Goal: Communication & Community: Answer question/provide support

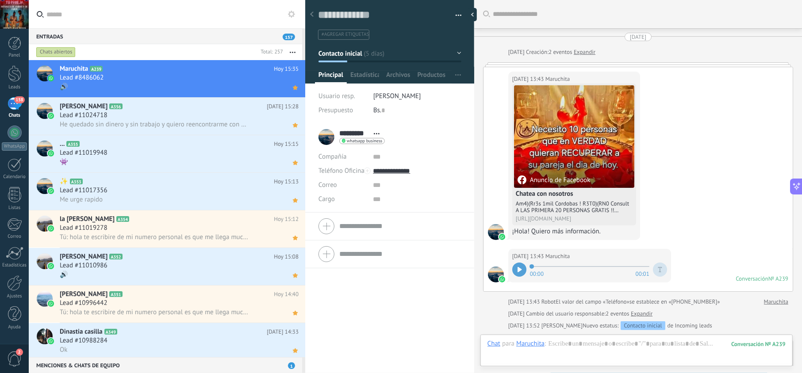
scroll to position [13, 0]
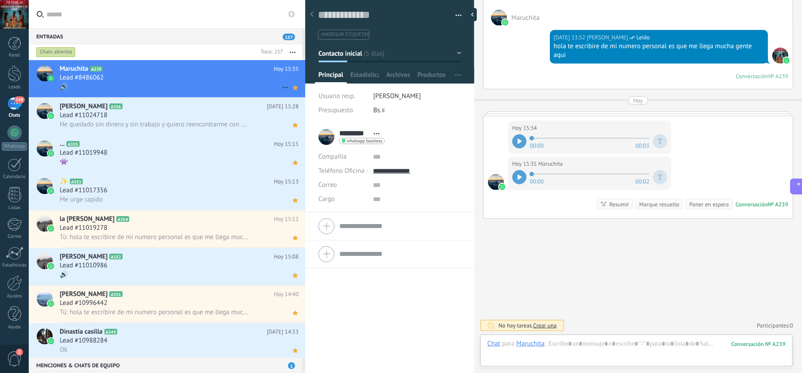
click at [170, 77] on div "Lead #8486062" at bounding box center [179, 77] width 239 height 9
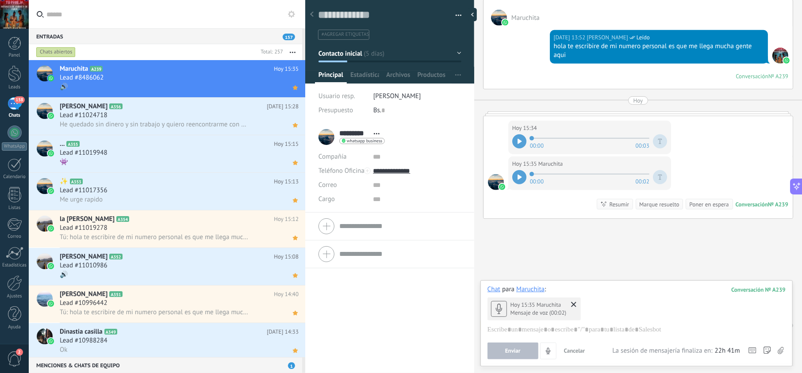
click at [524, 177] on div at bounding box center [519, 177] width 14 height 14
click at [204, 116] on div "Lead #11024718" at bounding box center [179, 115] width 239 height 9
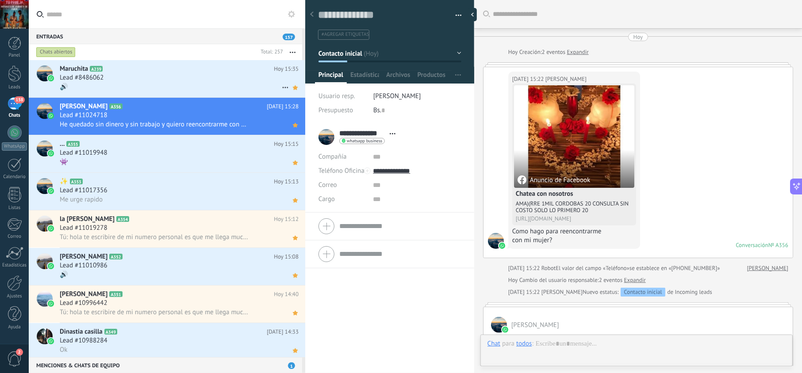
scroll to position [277, 0]
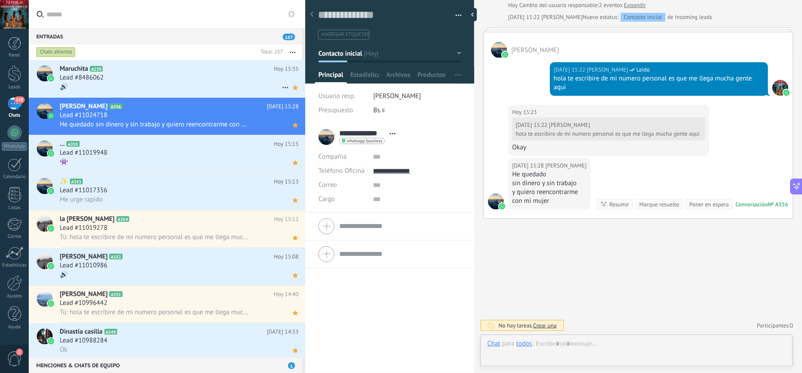
click at [197, 77] on div "Lead #8486062" at bounding box center [179, 77] width 239 height 9
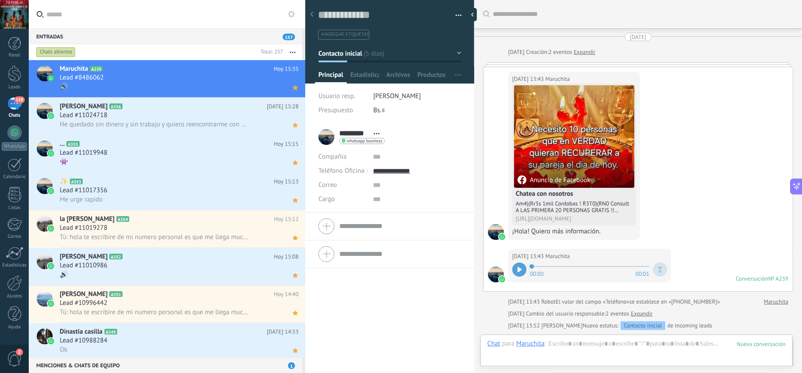
scroll to position [344, 0]
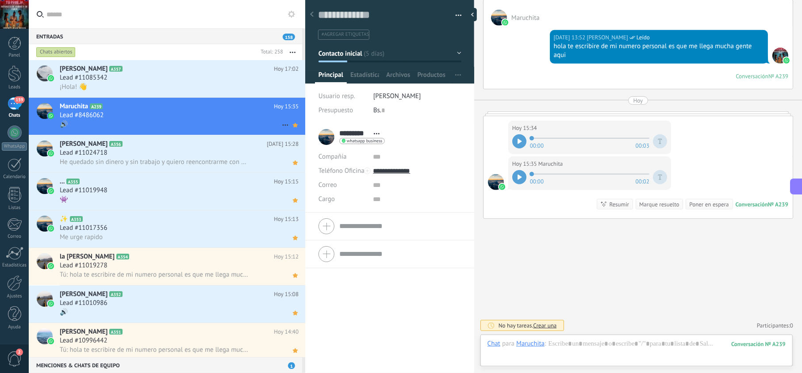
click at [230, 133] on div "Maruchita A239 [DATE] 15:35 Lead #8486062 🔊" at bounding box center [182, 116] width 245 height 37
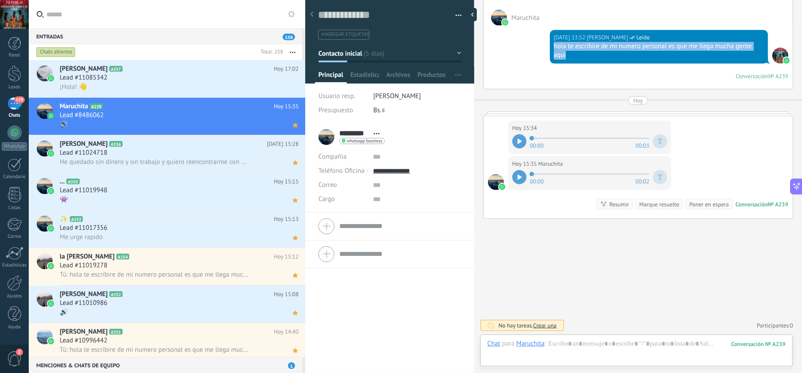
drag, startPoint x: 568, startPoint y: 55, endPoint x: 545, endPoint y: 43, distance: 25.9
click at [545, 43] on div "[DATE] 13:52 [PERSON_NAME] Leído hola te escribire de mi numero personal es que…" at bounding box center [637, 57] width 309 height 63
copy div "hola te escribire de mi numero personal es que me llega mucha gente aqui"
click at [161, 77] on div "Lead #11085342" at bounding box center [179, 77] width 239 height 9
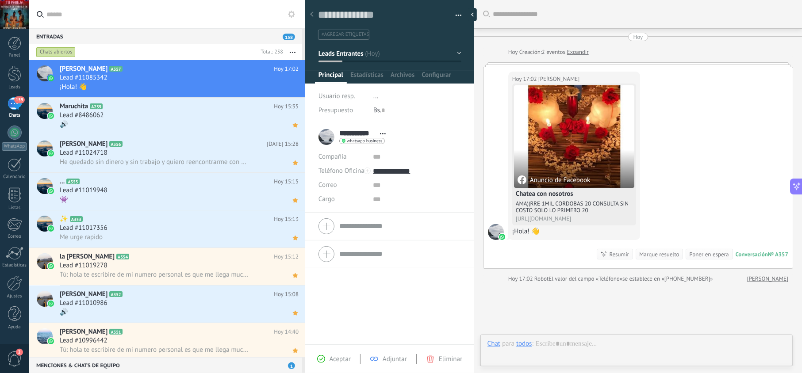
scroll to position [13, 0]
click at [340, 358] on span "Aceptar" at bounding box center [340, 359] width 21 height 8
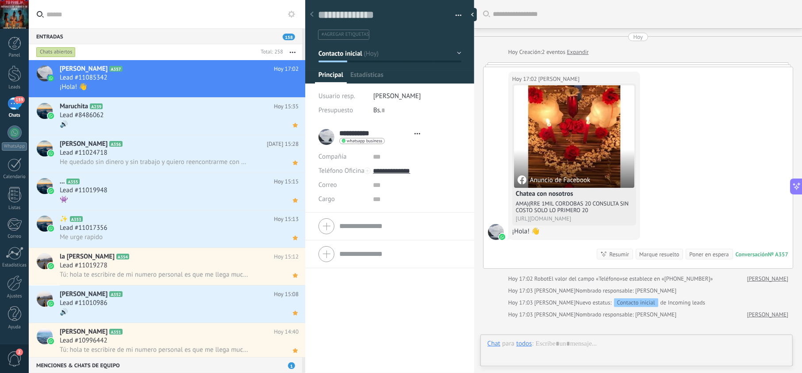
type textarea "**********"
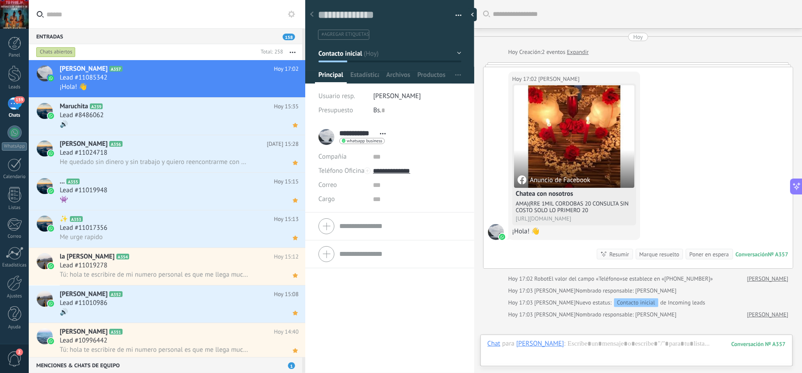
scroll to position [13, 0]
click at [620, 346] on div at bounding box center [636, 353] width 298 height 27
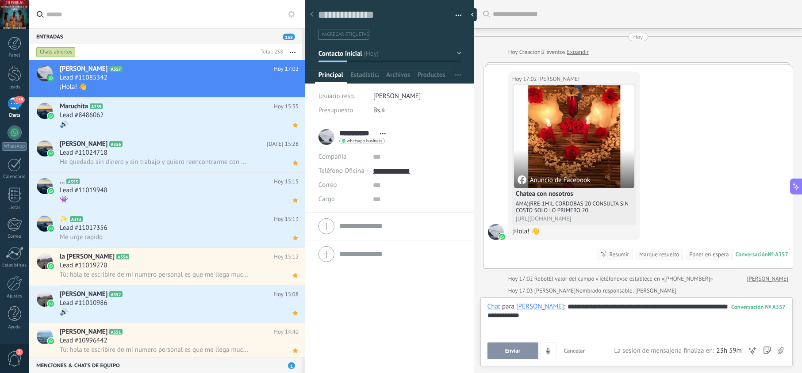
click at [517, 353] on span "Enviar" at bounding box center [512, 351] width 15 height 6
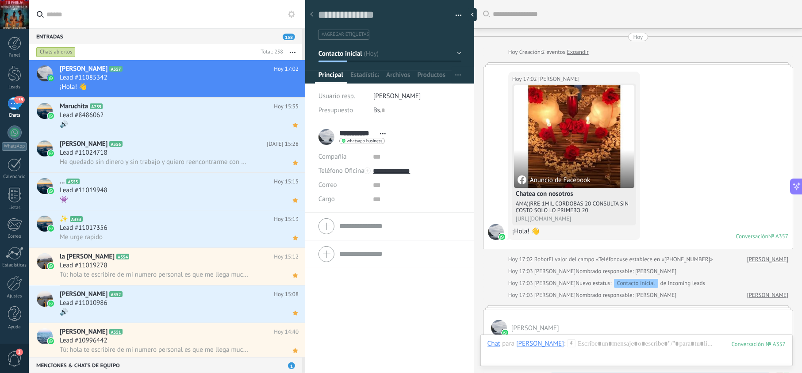
scroll to position [183, 0]
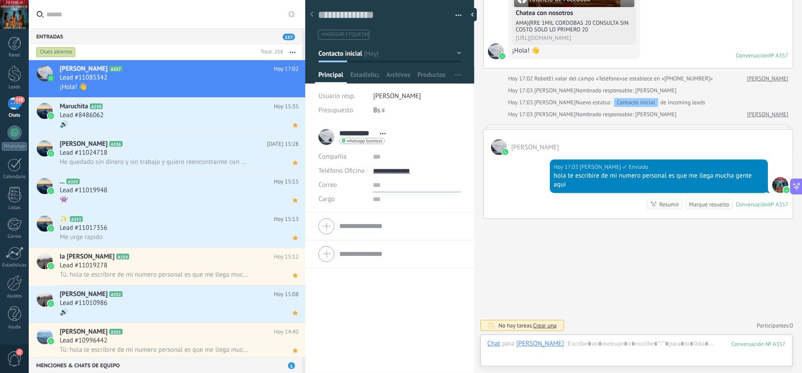
click at [398, 179] on input "text" at bounding box center [417, 185] width 88 height 14
click at [398, 166] on input "**********" at bounding box center [417, 171] width 88 height 14
type input "**********"
click at [399, 215] on div "Copiar" at bounding box center [416, 216] width 87 height 15
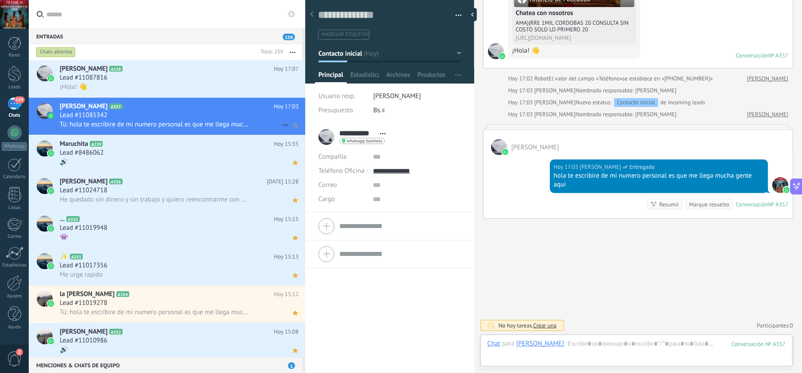
click at [252, 118] on div "Lead #11085342" at bounding box center [179, 115] width 239 height 9
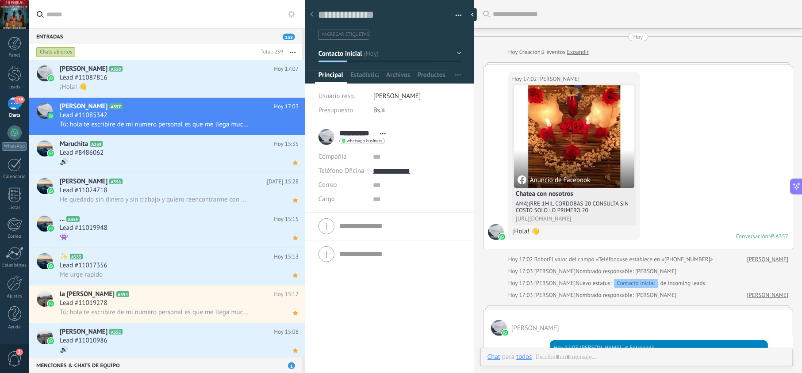
scroll to position [167, 0]
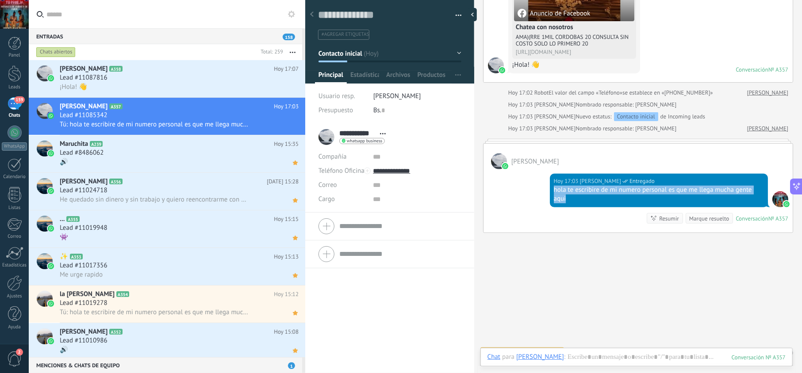
drag, startPoint x: 597, startPoint y: 203, endPoint x: 533, endPoint y: 193, distance: 65.4
click at [533, 193] on div "[DATE] 17:03 [PERSON_NAME] Entregado hola te escribire de mi numero personal es…" at bounding box center [637, 200] width 309 height 63
copy div "hola te escribire de mi numero personal es que me llega mucha gente aqui"
click at [291, 130] on div "[PERSON_NAME] A357 [DATE] 17:03 Lead #11085342 Tú: hola te escribire de mi nume…" at bounding box center [182, 116] width 245 height 37
click at [183, 75] on div "Lead #11087816" at bounding box center [179, 77] width 239 height 9
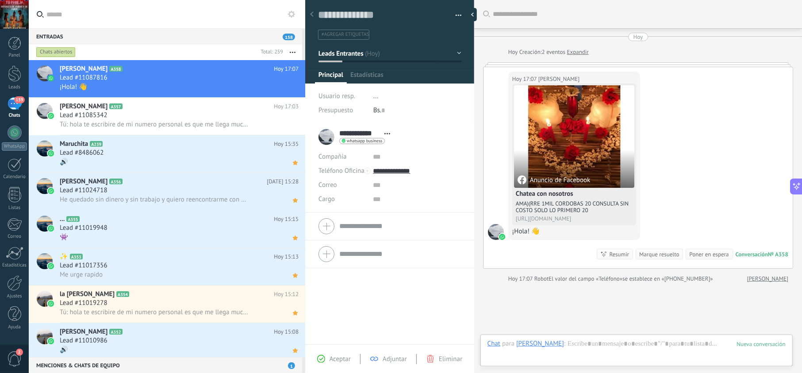
scroll to position [13, 0]
click at [337, 358] on span "Aceptar" at bounding box center [340, 359] width 21 height 8
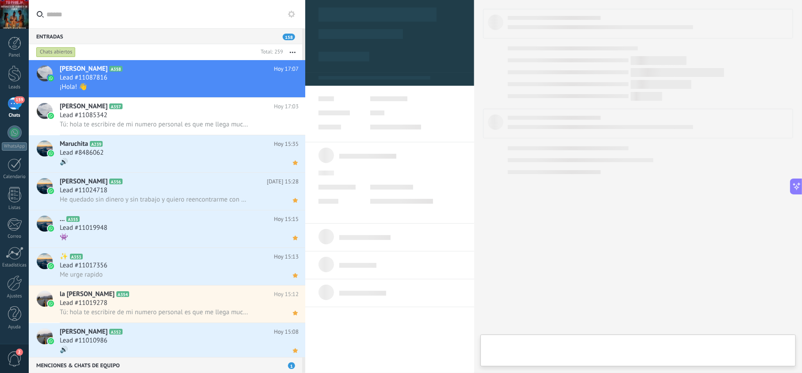
type textarea "**********"
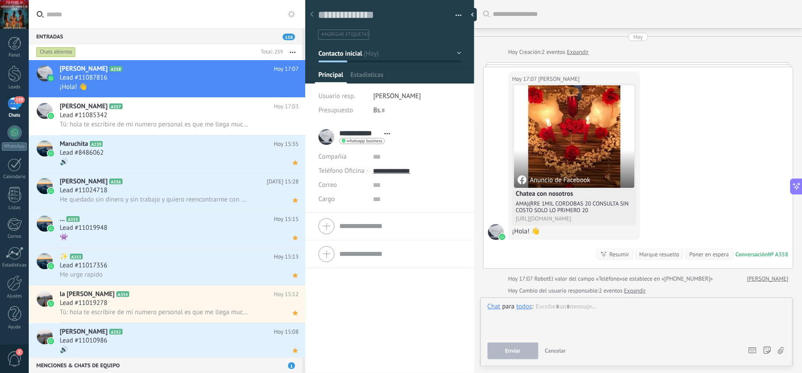
scroll to position [13, 0]
click at [593, 349] on div "Enviar Cancelar Rastrear clics en links ? Reducir links largos y rastrear clics…" at bounding box center [613, 351] width 253 height 17
click at [588, 318] on div at bounding box center [636, 320] width 298 height 34
paste div
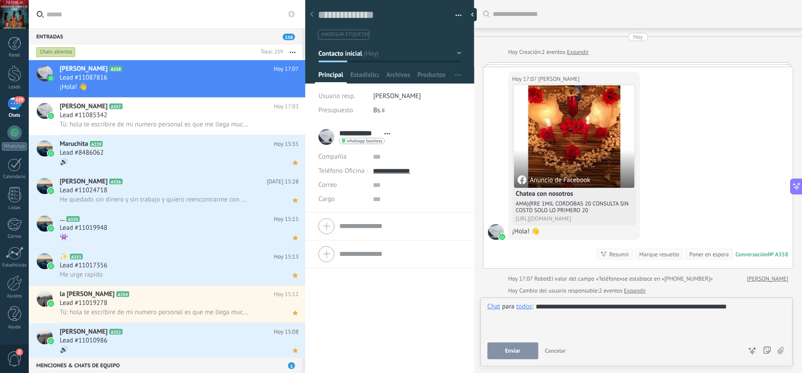
drag, startPoint x: 502, startPoint y: 353, endPoint x: 539, endPoint y: 266, distance: 94.4
click at [502, 352] on button "Enviar" at bounding box center [512, 351] width 51 height 17
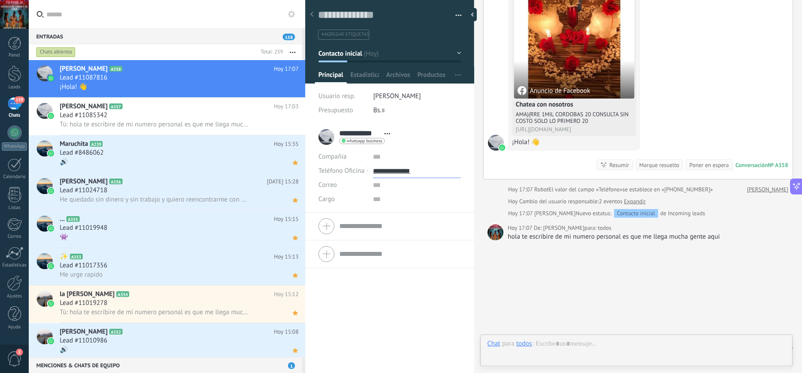
click at [408, 174] on input "**********" at bounding box center [417, 171] width 88 height 14
click at [410, 212] on div "Copiar" at bounding box center [416, 216] width 87 height 15
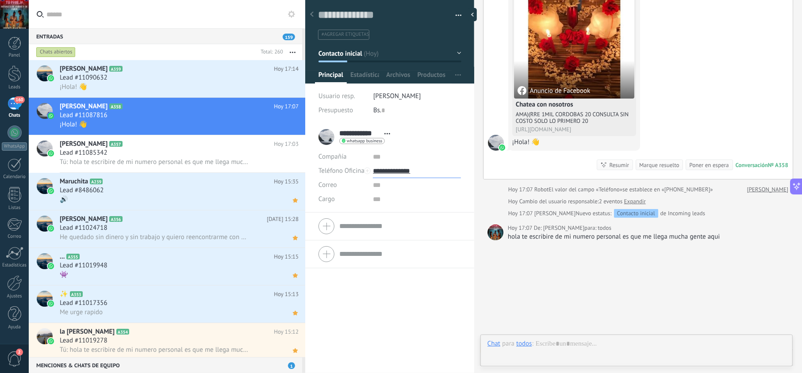
click at [407, 176] on input "**********" at bounding box center [417, 171] width 88 height 14
type input "**********"
click at [402, 217] on div "Copiar" at bounding box center [416, 216] width 87 height 15
drag, startPoint x: 724, startPoint y: 234, endPoint x: 507, endPoint y: 243, distance: 216.9
click at [507, 243] on div "Buscar Carga más [DATE] [DATE] Creación: 2 eventos Expandir [DATE] 17:07 [PERSO…" at bounding box center [638, 153] width 328 height 485
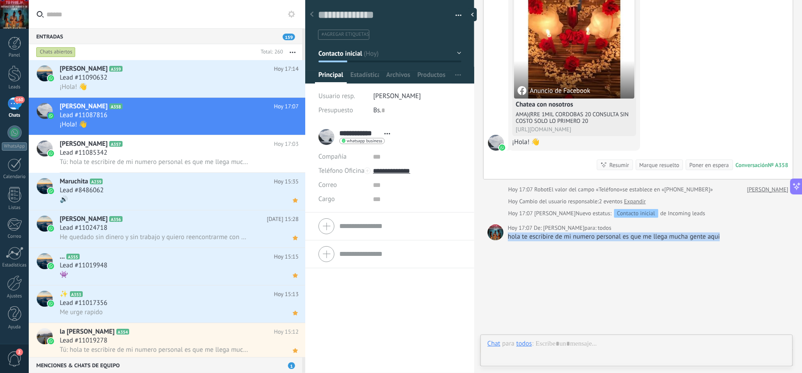
copy div "hola te escribire de mi numero personal es que me llega mucha gente aqui"
click at [291, 127] on icon at bounding box center [295, 125] width 9 height 11
click at [200, 156] on div "Lead #11085342" at bounding box center [179, 153] width 239 height 9
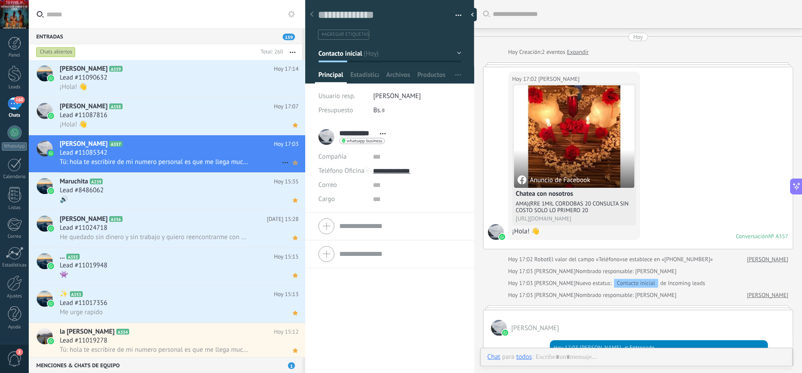
scroll to position [167, 0]
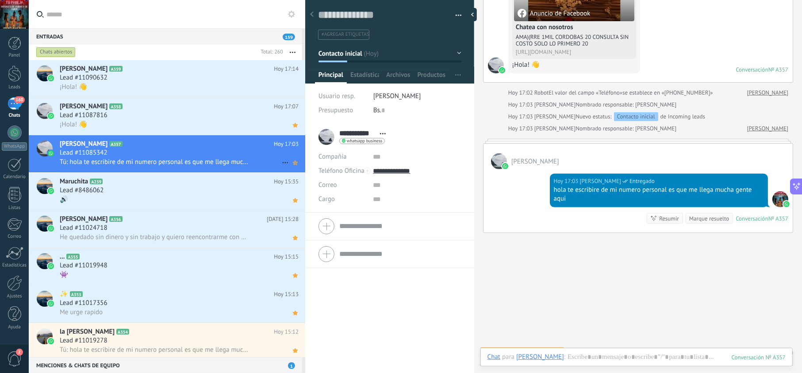
click at [292, 165] on icon at bounding box center [295, 162] width 9 height 11
click at [196, 76] on div "Lead #11090632" at bounding box center [179, 77] width 239 height 9
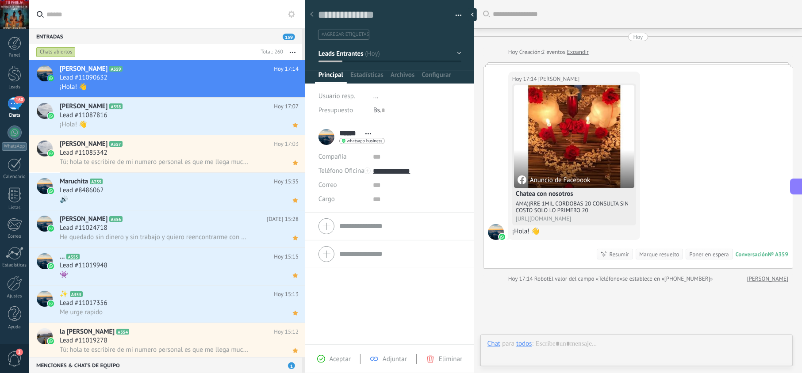
scroll to position [13, 0]
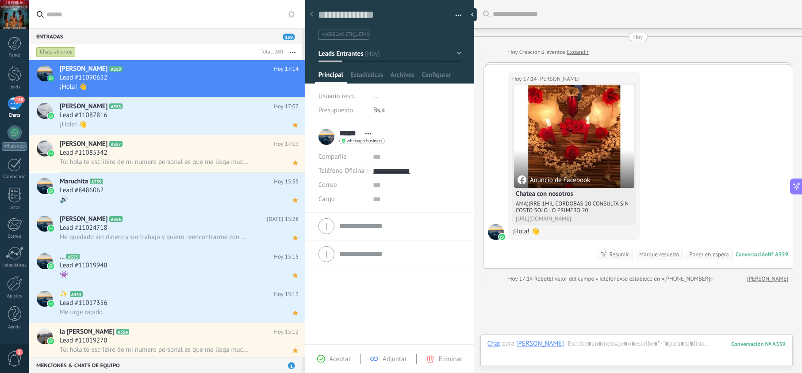
click at [330, 356] on span "Aceptar" at bounding box center [340, 359] width 21 height 8
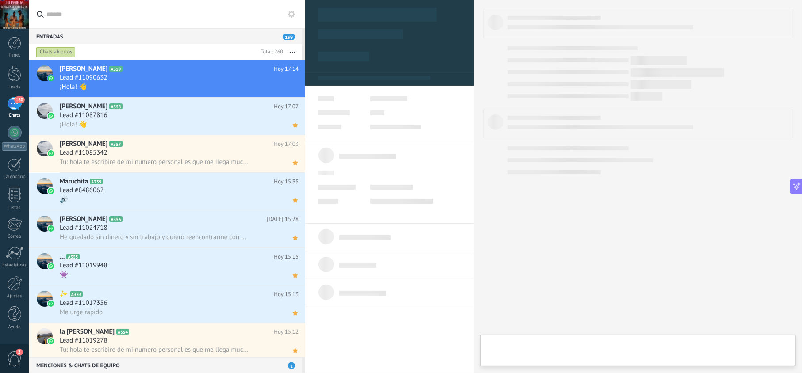
type textarea "**********"
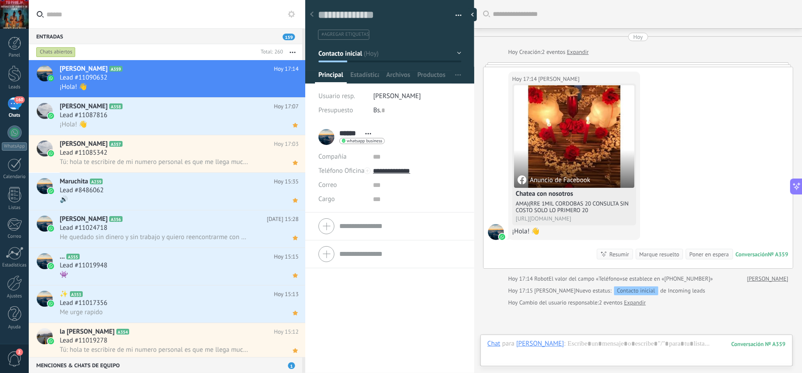
scroll to position [13, 0]
click at [586, 345] on div at bounding box center [636, 353] width 298 height 27
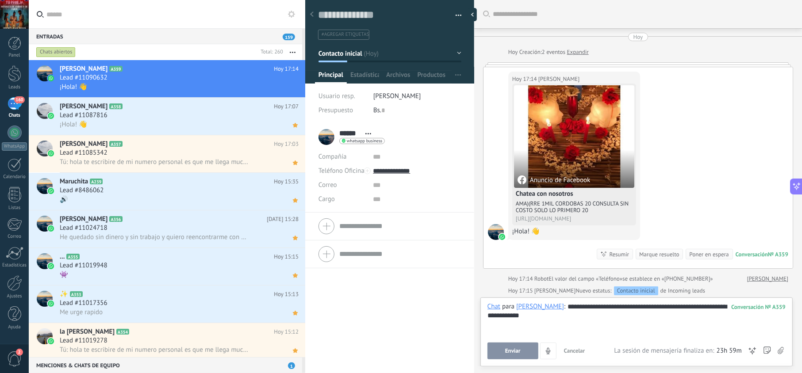
click at [520, 353] on span "Enviar" at bounding box center [512, 351] width 15 height 6
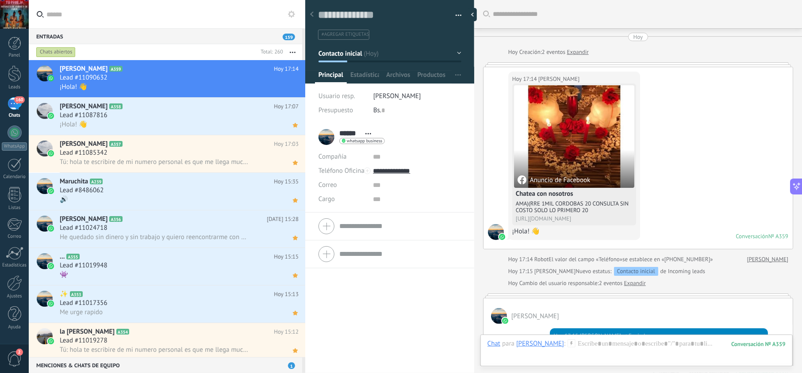
scroll to position [64, 0]
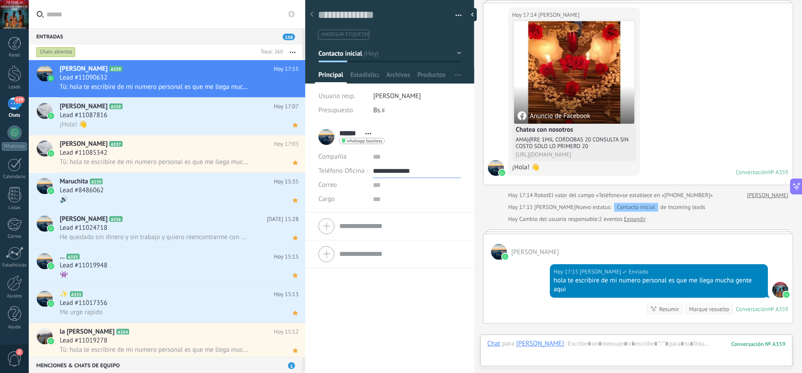
click at [400, 168] on input "**********" at bounding box center [417, 171] width 88 height 14
type input "**********"
click at [405, 217] on div "Copiar" at bounding box center [416, 216] width 87 height 15
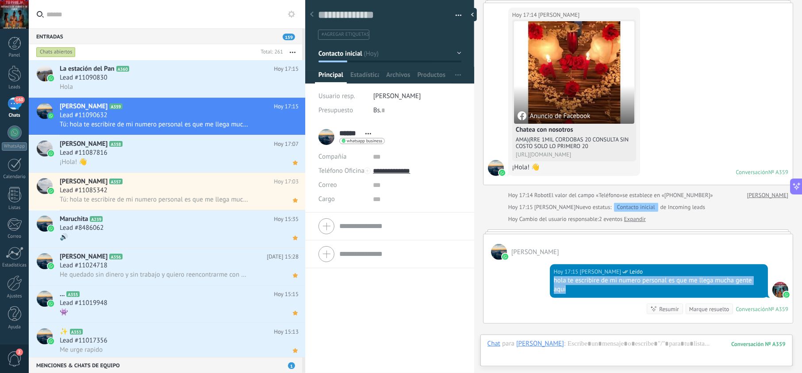
drag, startPoint x: 588, startPoint y: 291, endPoint x: 544, endPoint y: 284, distance: 44.9
click at [544, 284] on div "[DATE] 17:15 [PERSON_NAME] Leído hola te escribire de mi numero personal es que…" at bounding box center [637, 291] width 309 height 63
copy div "hola te escribire de mi numero personal es que me llega mucha gente aqui"
click at [298, 126] on div "[PERSON_NAME] A359 [DATE] 17:15 Lead #11090632 Tú: hola te escribire de mi nume…" at bounding box center [182, 116] width 245 height 37
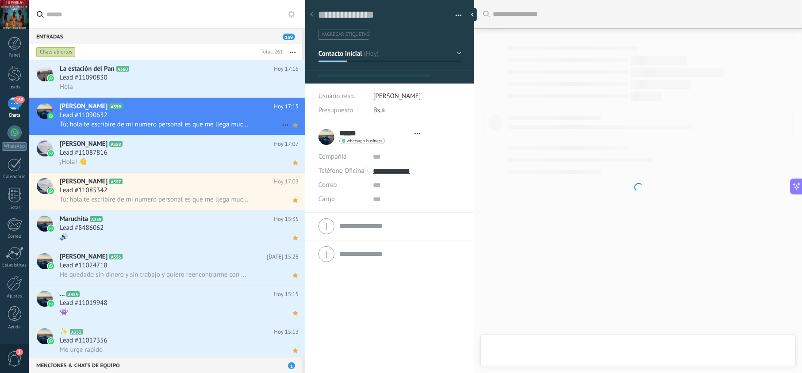
click at [293, 127] on use at bounding box center [295, 125] width 5 height 4
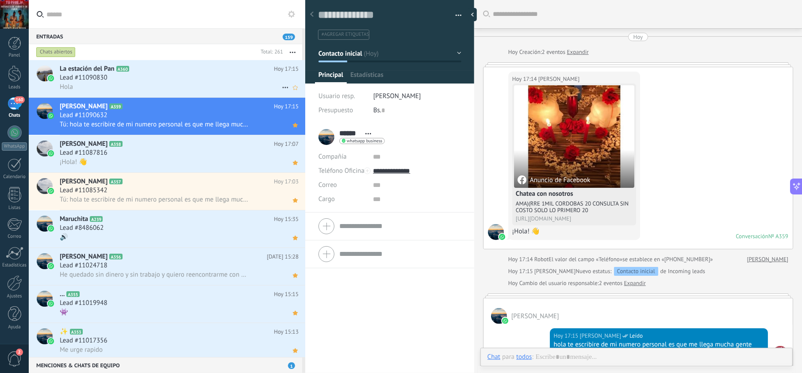
scroll to position [13, 0]
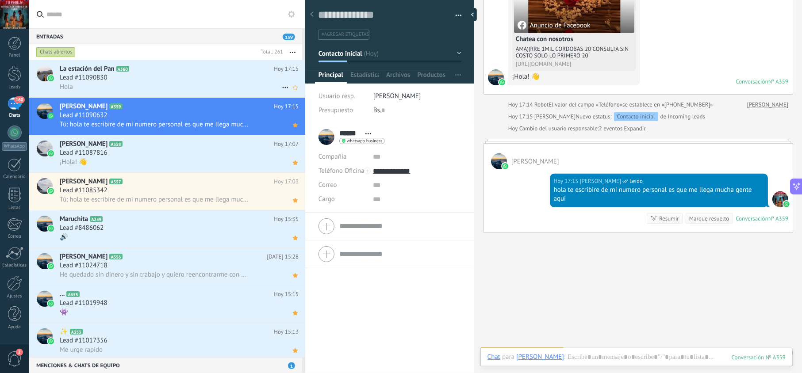
click at [199, 66] on h2 "La estación del Pan A360" at bounding box center [167, 69] width 214 height 9
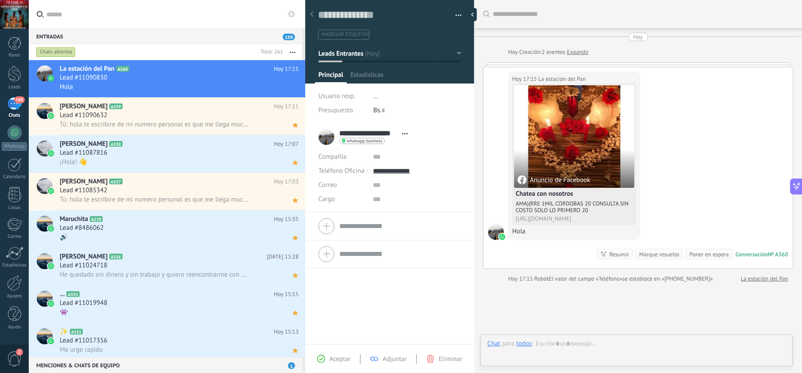
scroll to position [13, 0]
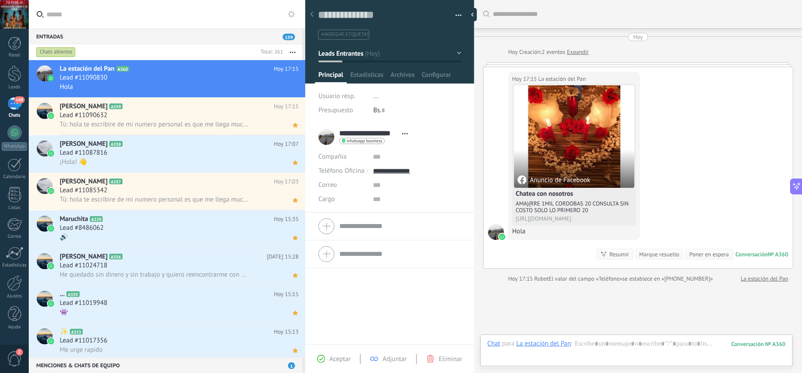
click at [333, 360] on span "Aceptar" at bounding box center [340, 359] width 21 height 8
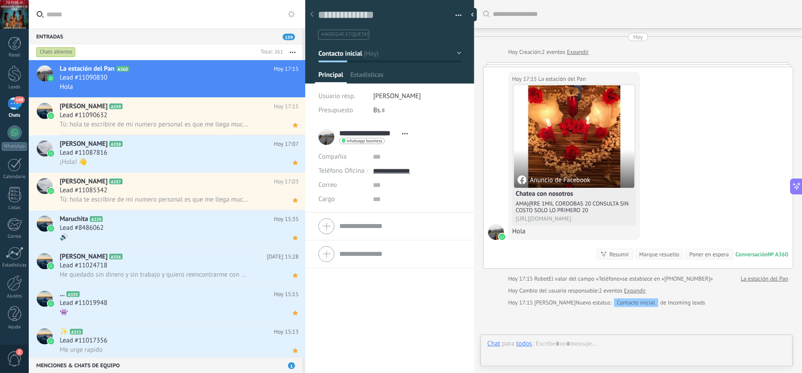
type textarea "**********"
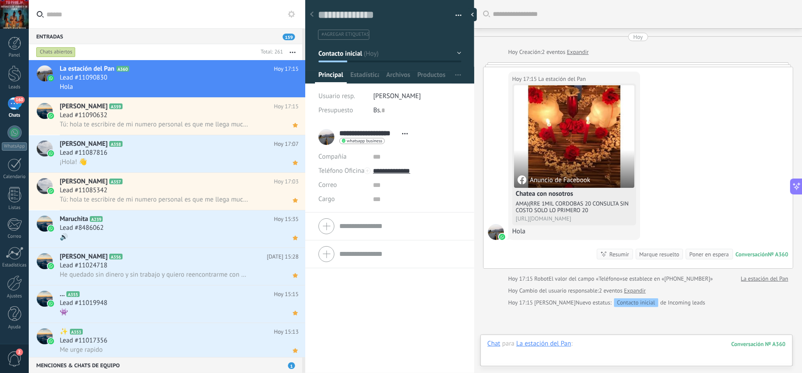
click at [614, 346] on div at bounding box center [636, 353] width 298 height 27
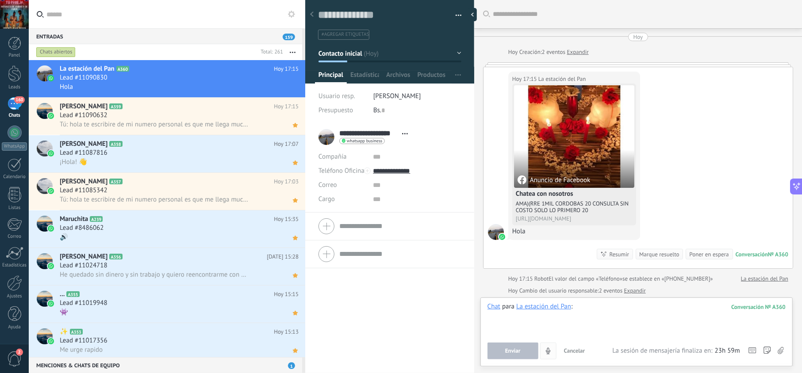
paste div
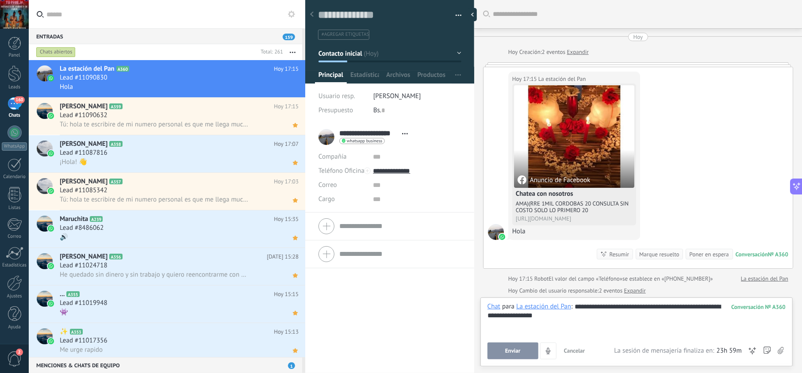
click at [525, 351] on button "Enviar" at bounding box center [512, 351] width 51 height 17
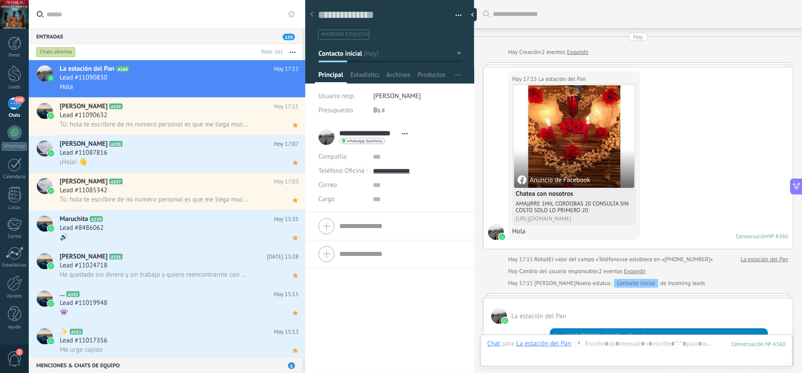
scroll to position [171, 0]
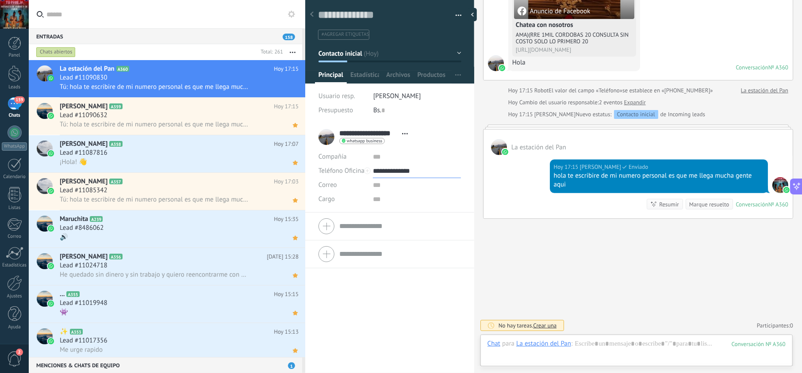
click at [402, 172] on input "**********" at bounding box center [417, 171] width 88 height 14
type input "**********"
click at [397, 217] on div "Copiar" at bounding box center [416, 216] width 87 height 15
click at [295, 83] on icon at bounding box center [295, 87] width 9 height 11
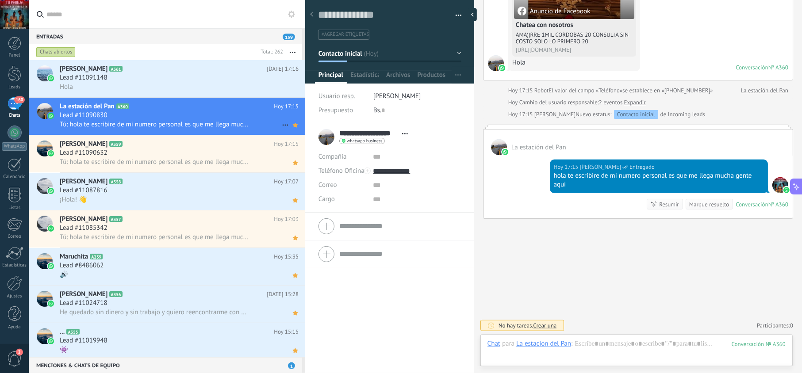
click at [178, 112] on div "Lead #11090830" at bounding box center [179, 115] width 239 height 9
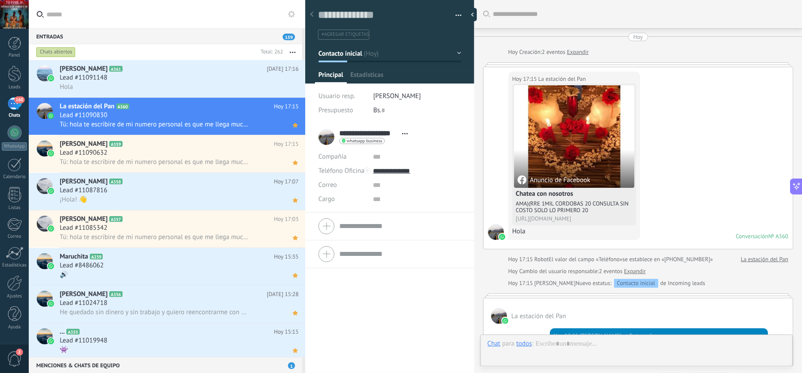
scroll to position [171, 0]
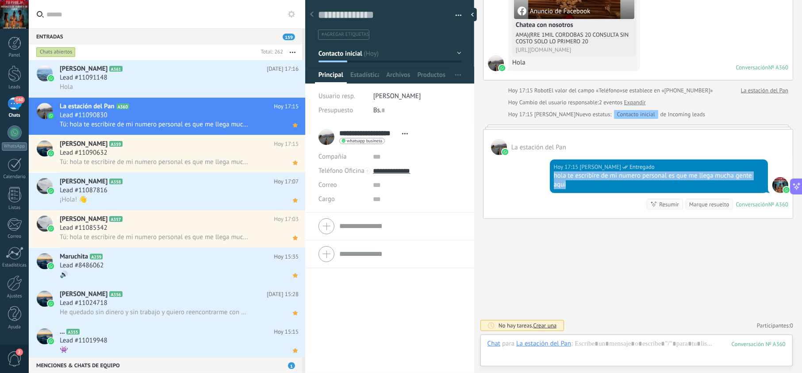
drag, startPoint x: 595, startPoint y: 188, endPoint x: 549, endPoint y: 179, distance: 46.8
click at [550, 179] on div "[DATE] 17:15 [PERSON_NAME] Entregado hola te escribire de mi numero personal es…" at bounding box center [659, 177] width 218 height 34
copy div "hola te escribire de mi numero personal es que me llega mucha gente aqui"
click at [177, 80] on div "Lead #11091148" at bounding box center [179, 77] width 239 height 9
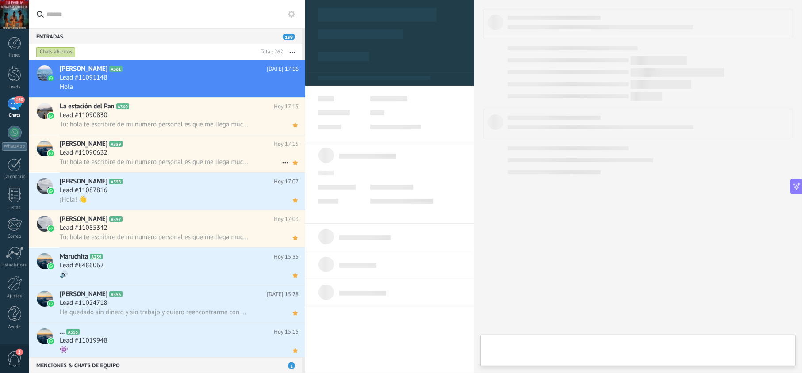
scroll to position [13, 0]
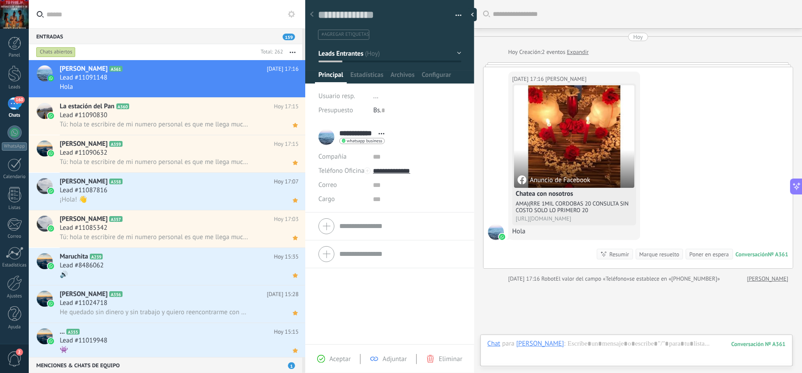
click at [343, 358] on span "Aceptar" at bounding box center [340, 359] width 21 height 8
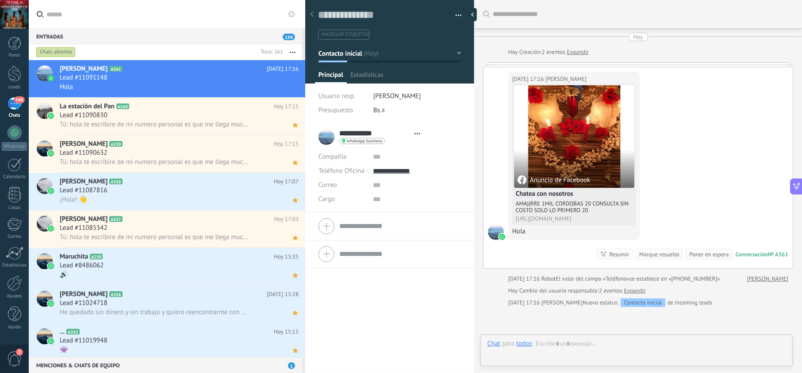
type textarea "**********"
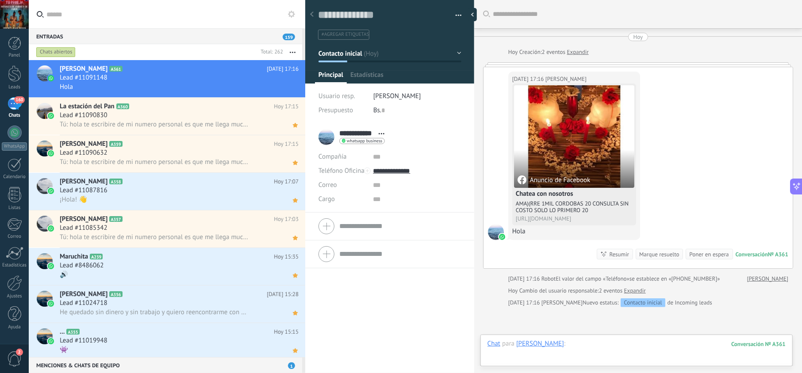
click at [574, 345] on div at bounding box center [636, 353] width 298 height 27
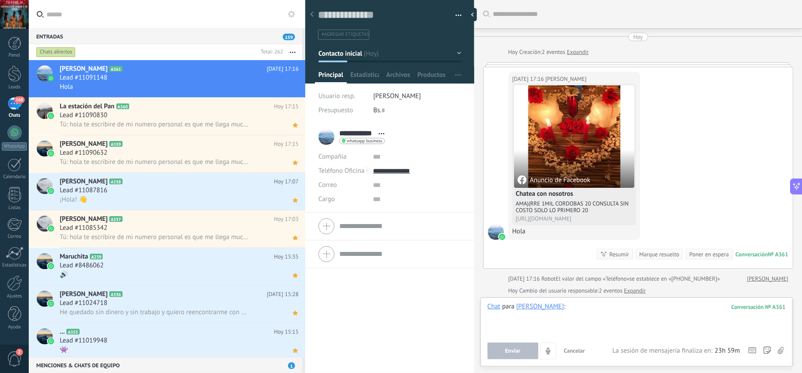
paste div
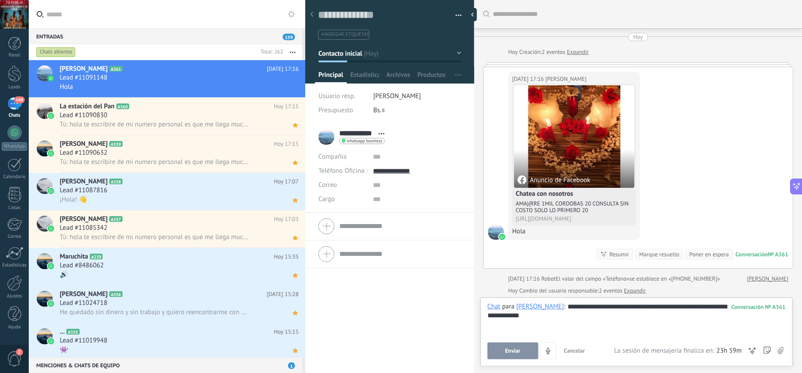
click at [521, 350] on button "Enviar" at bounding box center [512, 351] width 51 height 17
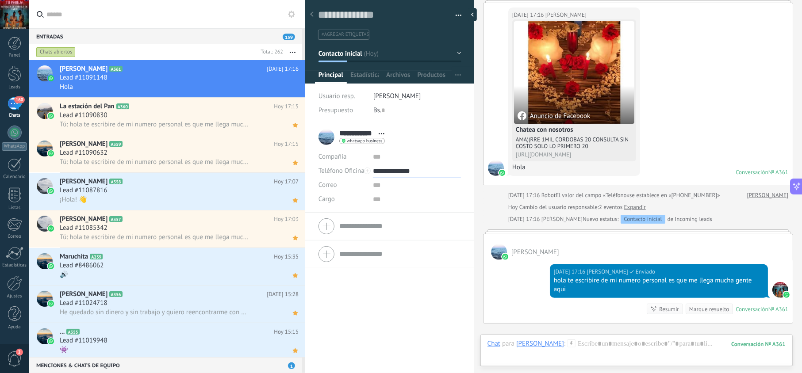
click at [404, 168] on input "**********" at bounding box center [417, 171] width 88 height 14
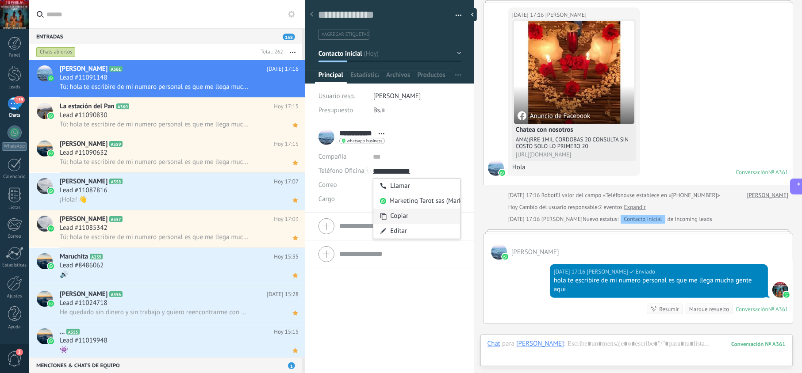
type input "**********"
click at [401, 218] on div "Copiar" at bounding box center [416, 216] width 87 height 15
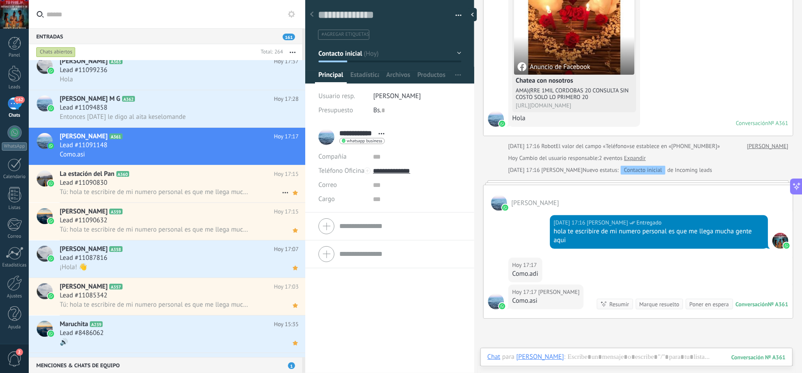
scroll to position [0, 0]
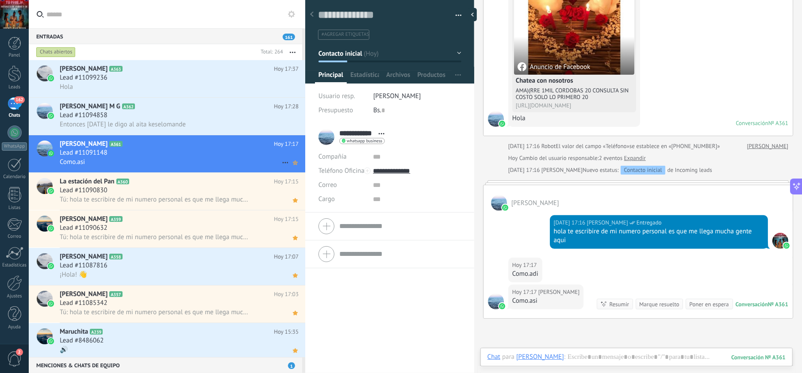
click at [291, 164] on icon at bounding box center [295, 162] width 9 height 11
click at [200, 152] on div "Lead #11091148" at bounding box center [179, 153] width 239 height 9
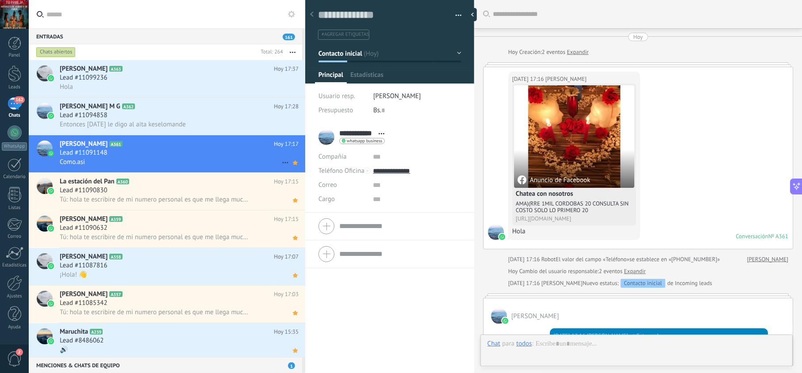
scroll to position [215, 0]
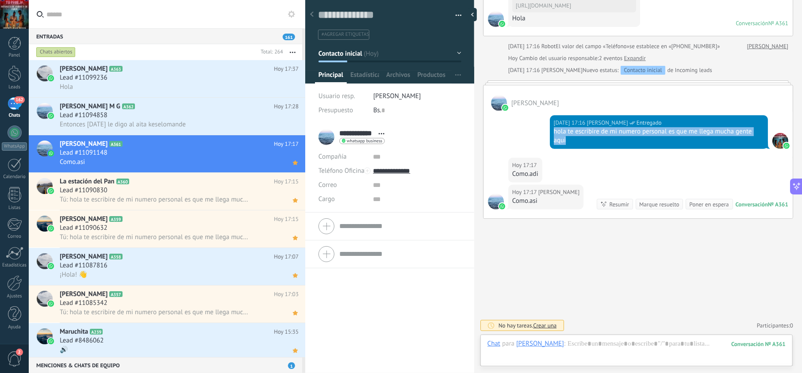
drag, startPoint x: 583, startPoint y: 135, endPoint x: 478, endPoint y: 135, distance: 104.8
click at [550, 133] on div "[DATE] 17:16 [PERSON_NAME] Entregado hola te escribire de mi numero personal es…" at bounding box center [659, 132] width 218 height 34
copy div "hola te escribire de mi numero personal es que me llega mucha gente aqui"
click at [225, 156] on div "Lead #11091148" at bounding box center [179, 153] width 239 height 9
click at [218, 110] on h2 "[PERSON_NAME] M G A362" at bounding box center [167, 106] width 214 height 9
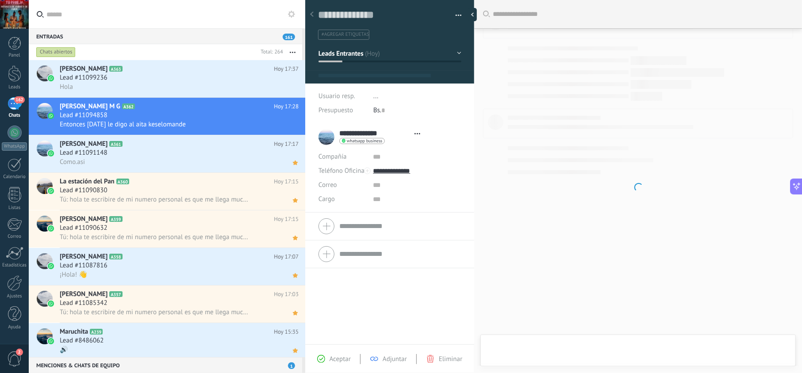
scroll to position [13, 0]
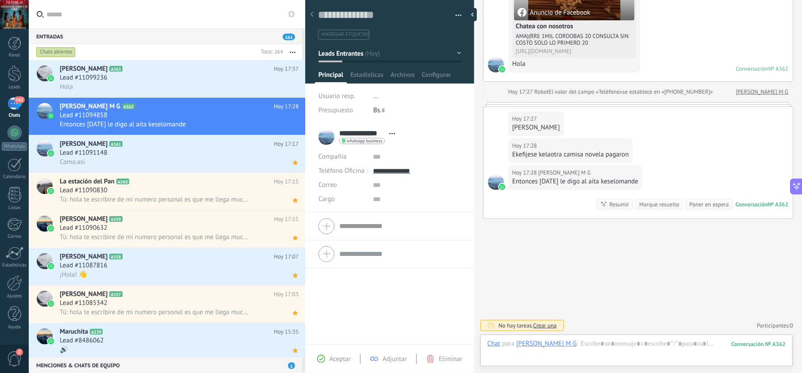
click at [340, 354] on div "Aceptar Adjuntar Eliminar" at bounding box center [389, 359] width 165 height 10
click at [338, 361] on span "Aceptar" at bounding box center [340, 359] width 21 height 8
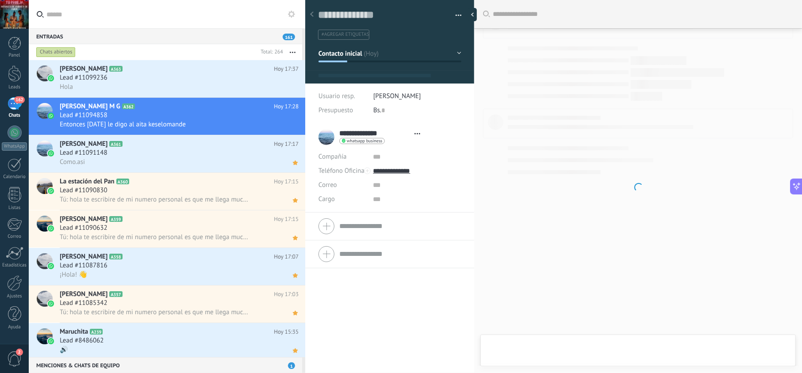
type textarea "**********"
click at [619, 341] on div at bounding box center [637, 353] width 301 height 27
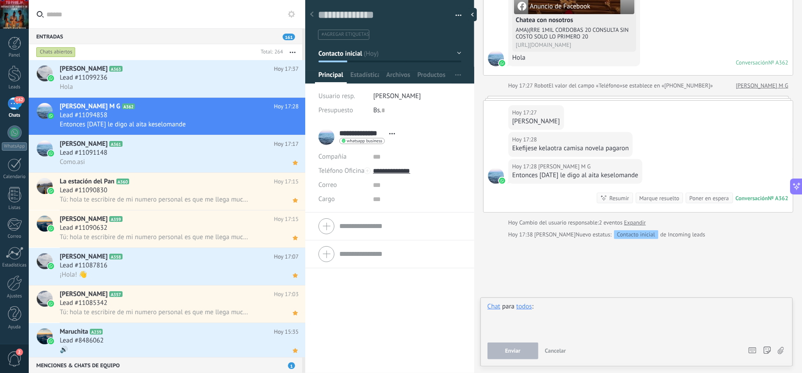
click at [616, 317] on div at bounding box center [636, 320] width 298 height 34
paste div
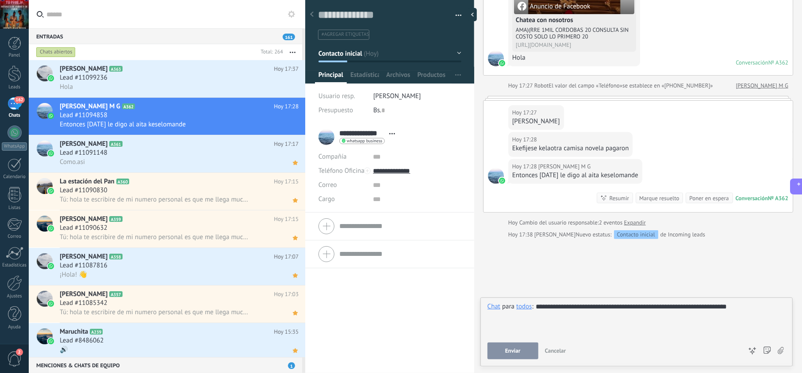
drag, startPoint x: 503, startPoint y: 349, endPoint x: 429, endPoint y: 195, distance: 170.5
click at [503, 348] on button "Enviar" at bounding box center [512, 351] width 51 height 17
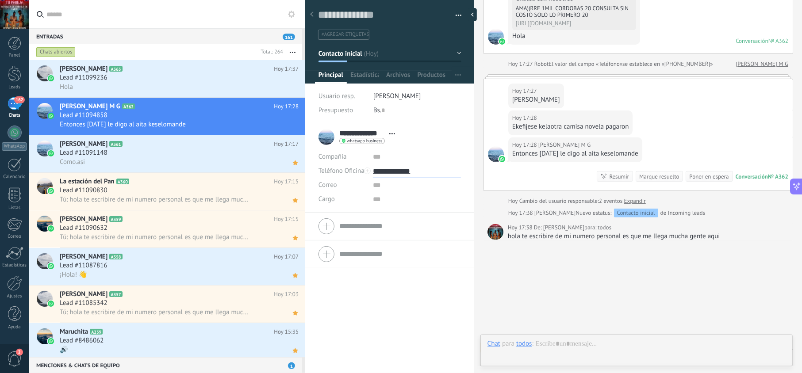
click at [399, 172] on input "**********" at bounding box center [417, 171] width 88 height 14
type input "**********"
click at [399, 215] on div "Copiar" at bounding box center [416, 216] width 87 height 15
click at [285, 128] on icon at bounding box center [285, 125] width 11 height 11
drag, startPoint x: 682, startPoint y: 239, endPoint x: 542, endPoint y: 241, distance: 139.8
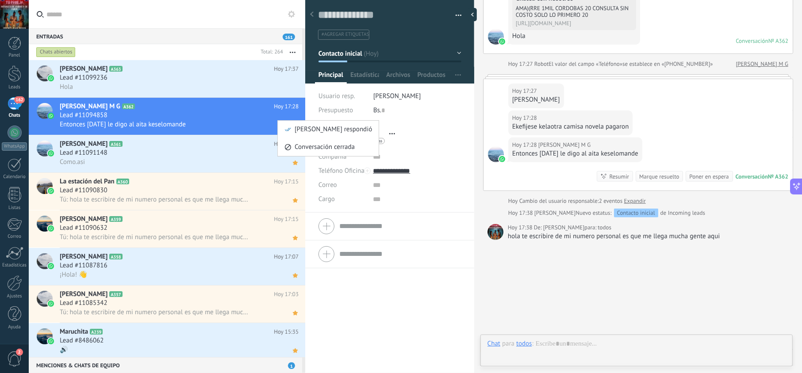
click at [544, 245] on div at bounding box center [401, 186] width 802 height 373
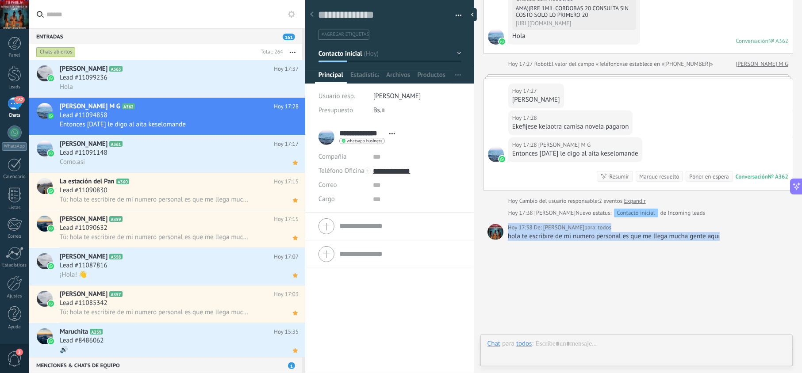
drag, startPoint x: 723, startPoint y: 241, endPoint x: 496, endPoint y: 238, distance: 226.9
click at [501, 246] on div "Buscar Carga más [DATE] [DATE] Creación: 2 eventos Expandir [DATE] 17:27 [PERSO…" at bounding box center [638, 100] width 328 height 591
copy div "[DATE] 17:38 De: [DEMOGRAPHIC_DATA][PERSON_NAME] para: todos hola te escribire …"
drag, startPoint x: 545, startPoint y: 245, endPoint x: 671, endPoint y: 257, distance: 126.3
click at [545, 244] on div "Buscar Carga más [DATE] [DATE] Creación: 2 eventos Expandir [DATE] 17:27 [PERSO…" at bounding box center [638, 100] width 328 height 591
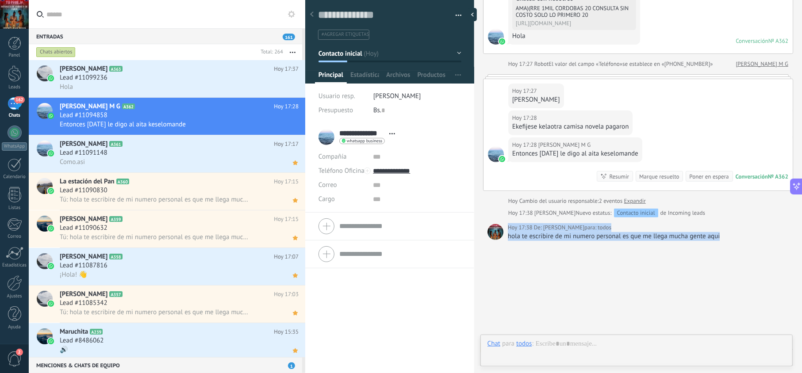
click at [753, 236] on div "hola te escribire de mi numero personal es que me llega mucha gente aqui" at bounding box center [648, 236] width 281 height 9
drag, startPoint x: 717, startPoint y: 239, endPoint x: 508, endPoint y: 245, distance: 208.8
click at [508, 245] on div "Buscar Carga más [DATE] [DATE] Creación: 2 eventos Expandir [DATE] 17:27 [PERSO…" at bounding box center [638, 100] width 328 height 591
copy div "hola te escribire de mi numero personal es que me llega mucha gente aqui"
click at [186, 88] on div "Hola" at bounding box center [179, 86] width 239 height 9
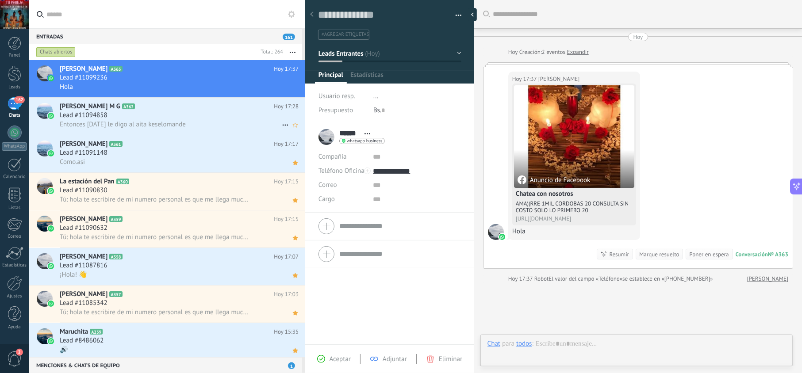
scroll to position [13, 0]
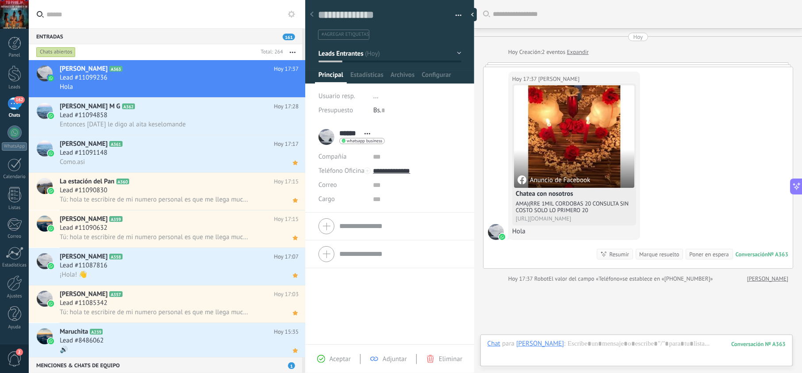
drag, startPoint x: 344, startPoint y: 361, endPoint x: 352, endPoint y: 359, distance: 8.2
click at [345, 361] on span "Aceptar" at bounding box center [340, 359] width 21 height 8
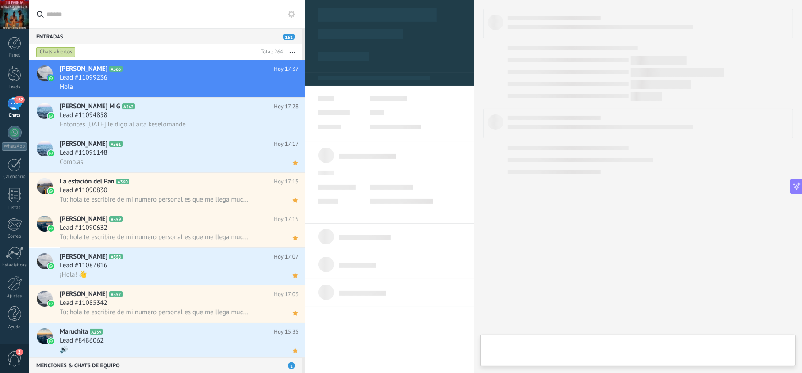
type textarea "**********"
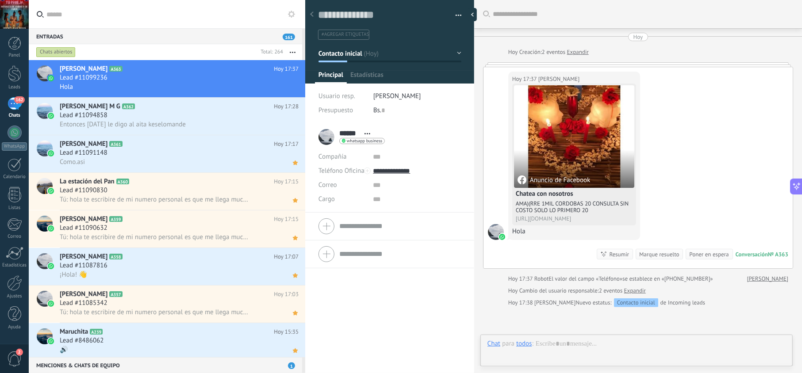
scroll to position [13, 0]
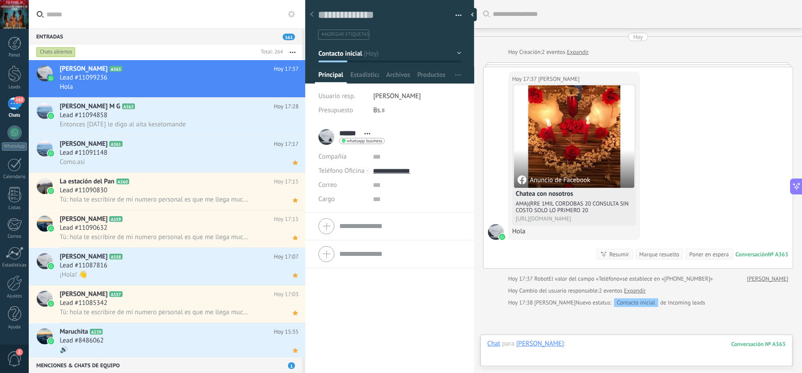
click at [606, 344] on div at bounding box center [636, 353] width 298 height 27
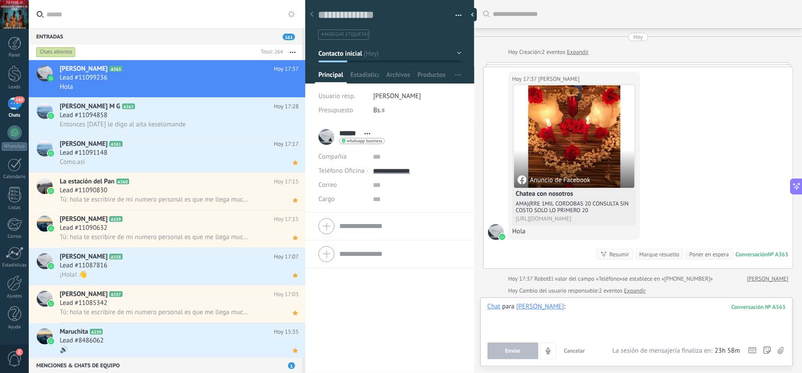
paste div
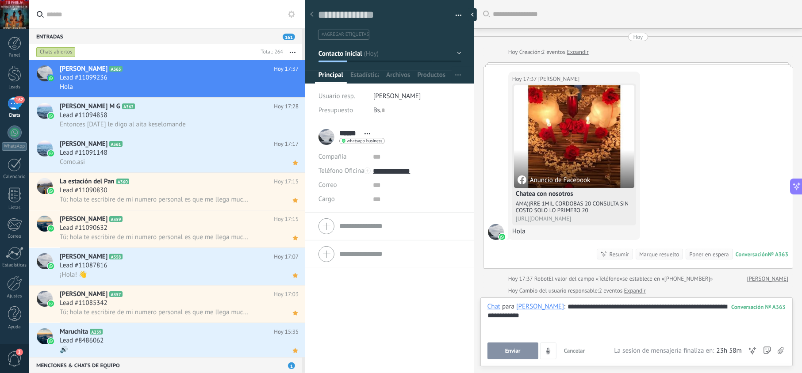
click at [526, 356] on button "Enviar" at bounding box center [512, 351] width 51 height 17
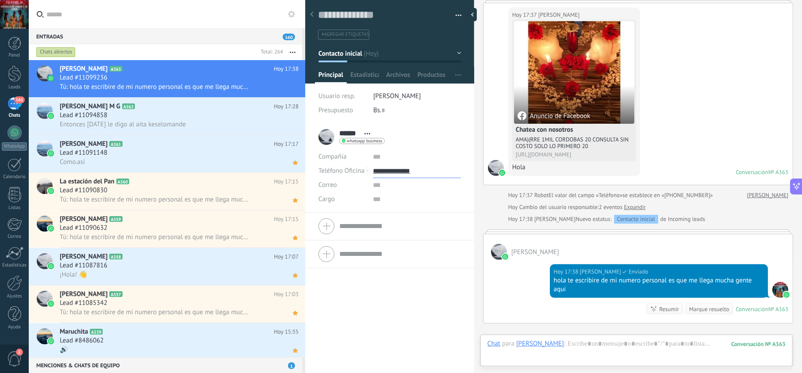
click at [410, 175] on input "**********" at bounding box center [417, 171] width 88 height 14
type input "**********"
click at [410, 212] on div "Copiar" at bounding box center [416, 216] width 87 height 15
click at [291, 91] on icon at bounding box center [295, 87] width 9 height 11
click at [212, 117] on div "Lead #11094858" at bounding box center [179, 115] width 239 height 9
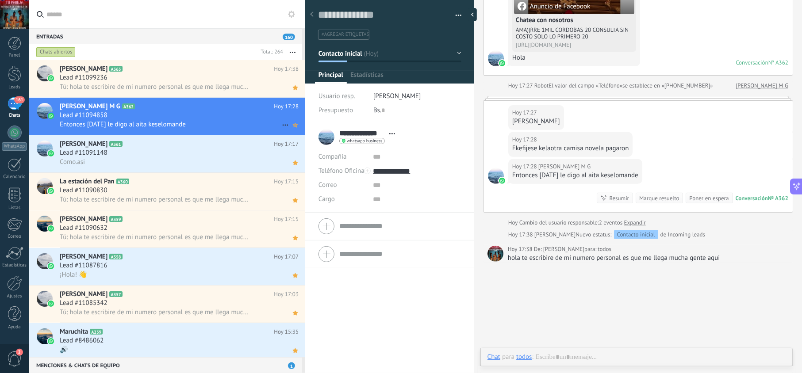
scroll to position [13, 0]
click at [293, 126] on use at bounding box center [295, 125] width 5 height 4
click at [199, 89] on span "Tú: hola te escribire de mi numero personal es que me llega mucha gente aqui" at bounding box center [155, 87] width 190 height 8
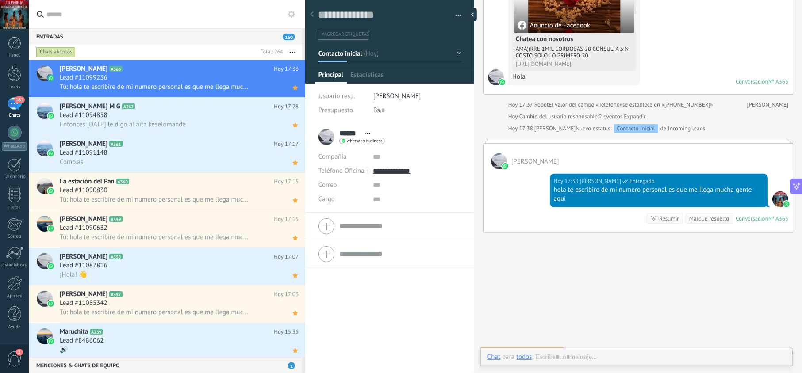
scroll to position [13, 0]
click at [297, 88] on div "[PERSON_NAME] A363 [DATE] 17:38 Lead #11099236 Tú: hola te escribire de mi nume…" at bounding box center [182, 78] width 245 height 37
click at [291, 127] on icon at bounding box center [295, 125] width 9 height 11
click at [291, 92] on icon at bounding box center [295, 87] width 9 height 11
click at [291, 161] on icon at bounding box center [295, 162] width 9 height 11
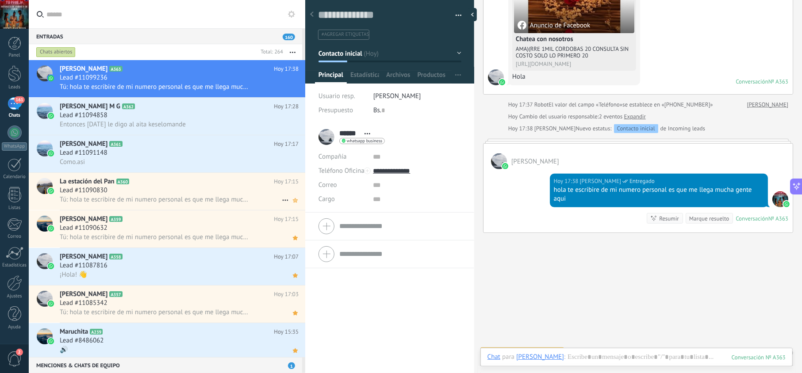
click at [294, 201] on use at bounding box center [295, 200] width 5 height 4
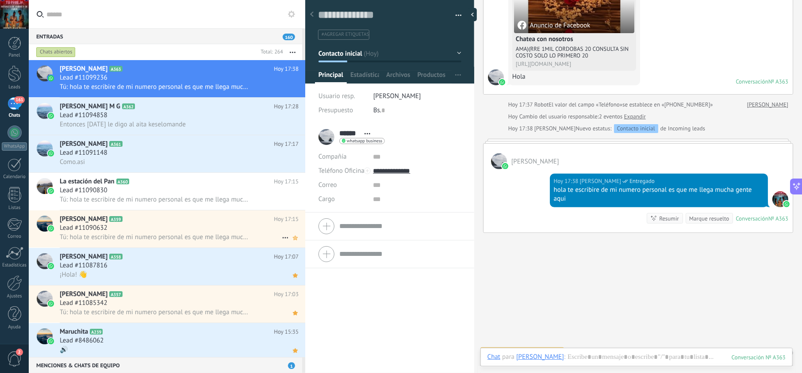
click at [291, 240] on icon at bounding box center [295, 238] width 9 height 11
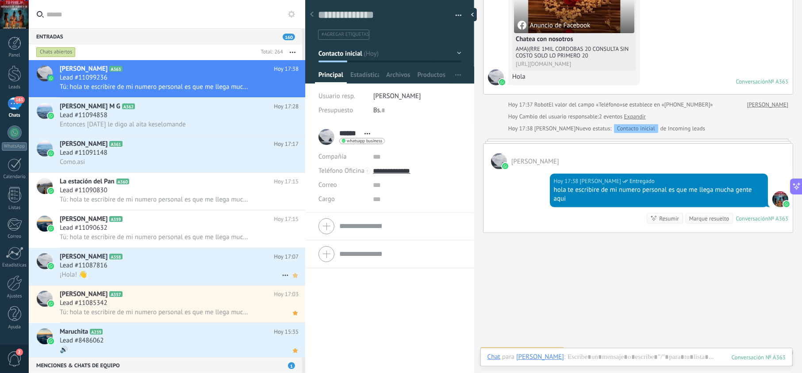
click at [291, 274] on icon at bounding box center [295, 275] width 9 height 11
click at [522, 270] on div "Buscar Carga más [DATE] [DATE] Creación: 2 eventos Expandir [DATE] 17:37 [PERSO…" at bounding box center [638, 116] width 328 height 542
drag, startPoint x: 289, startPoint y: 320, endPoint x: 294, endPoint y: 333, distance: 14.0
click at [290, 319] on div "[PERSON_NAME] A357 [DATE] 17:03 Lead #11085342 Tú: hola te escribire de mi nume…" at bounding box center [182, 304] width 245 height 37
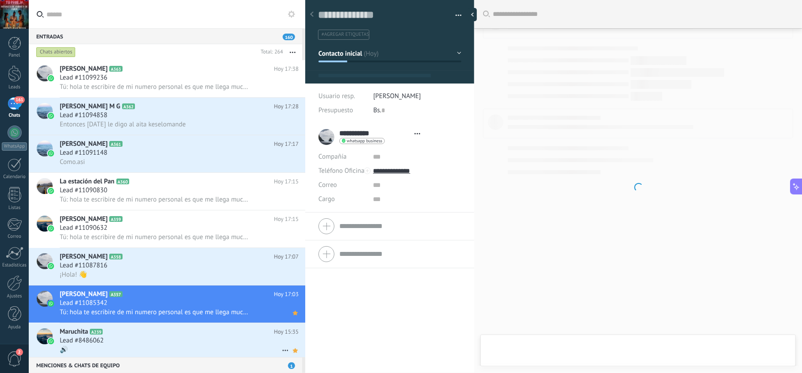
scroll to position [13, 0]
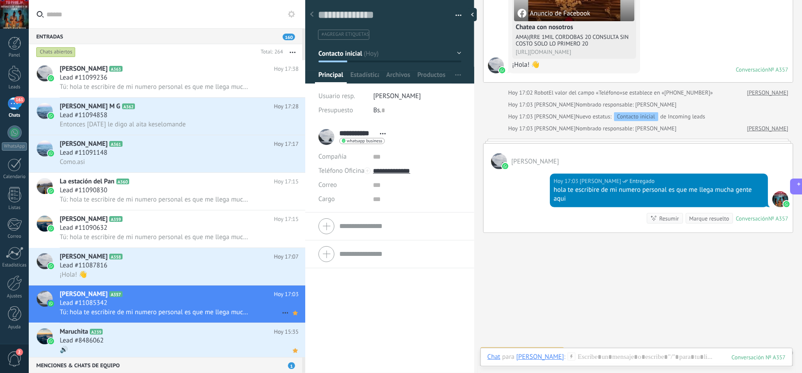
click at [293, 320] on div "[PERSON_NAME] A357 [DATE] 17:03 Lead #11085342 Tú: hola te escribire de mi nume…" at bounding box center [182, 304] width 245 height 37
click at [294, 317] on icon at bounding box center [295, 313] width 9 height 11
click at [295, 356] on icon at bounding box center [295, 350] width 9 height 11
click at [222, 67] on h2 "[PERSON_NAME] A363" at bounding box center [167, 69] width 214 height 9
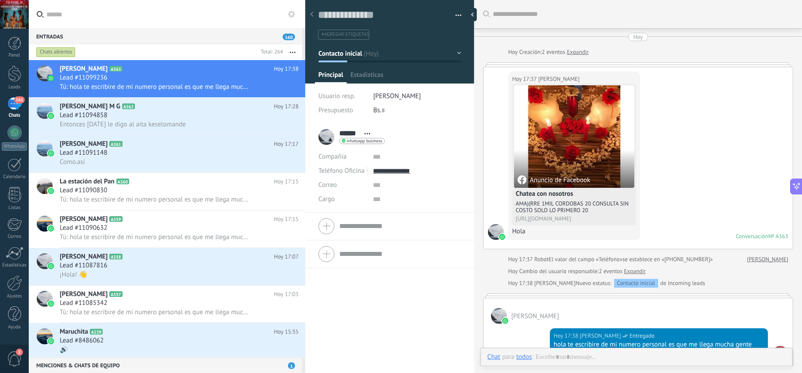
scroll to position [155, 0]
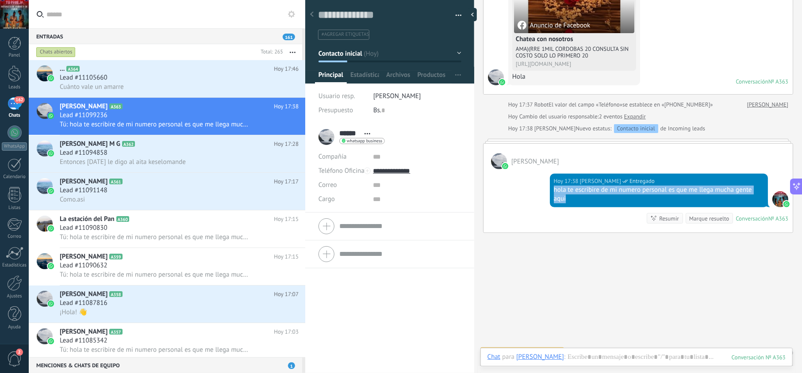
drag, startPoint x: 572, startPoint y: 199, endPoint x: 545, endPoint y: 188, distance: 29.0
click at [545, 188] on div "[DATE] 17:38 [PERSON_NAME] Entregado hola te escribire de mi numero personal es…" at bounding box center [637, 200] width 309 height 63
copy div "hola te escribire de mi numero personal es que me llega mucha gente aqui"
click at [138, 74] on div "Lead #11105660" at bounding box center [179, 77] width 239 height 9
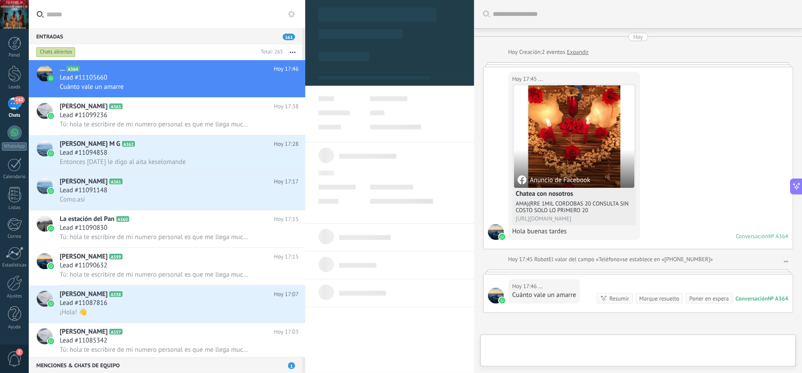
scroll to position [13, 0]
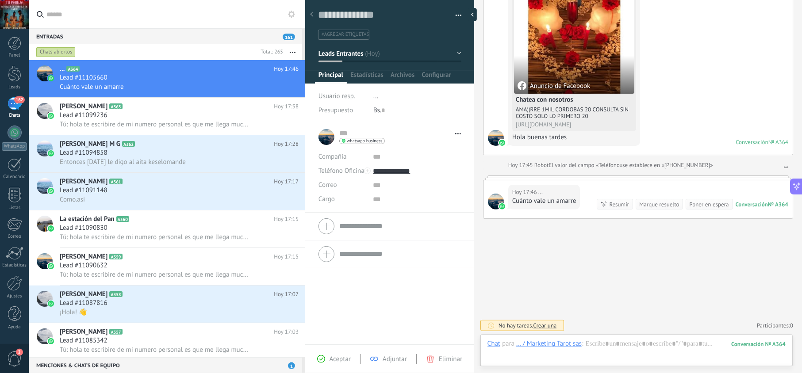
click at [339, 356] on span "Aceptar" at bounding box center [340, 359] width 21 height 8
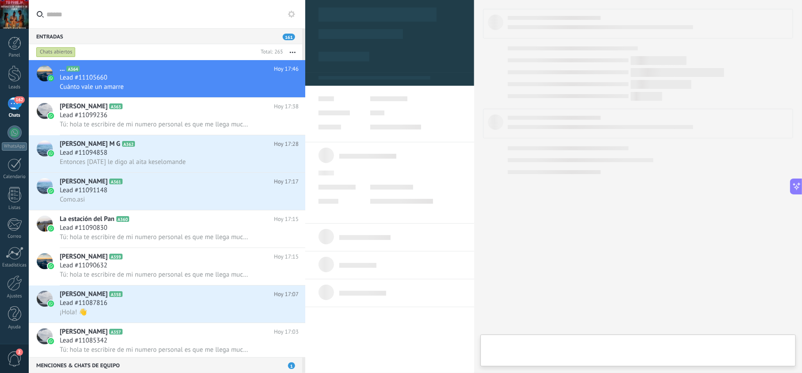
type textarea "**********"
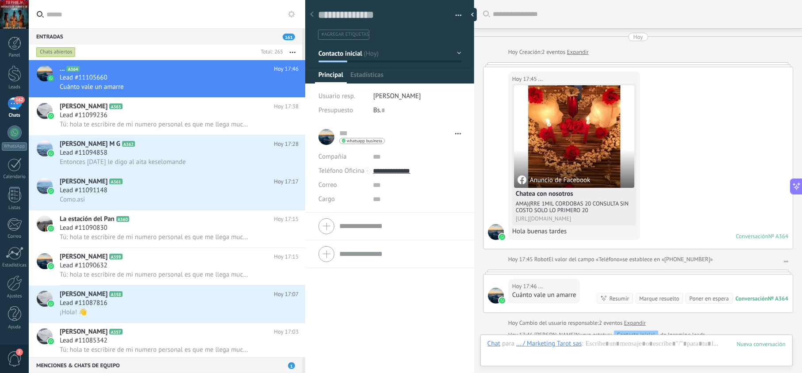
scroll to position [123, 0]
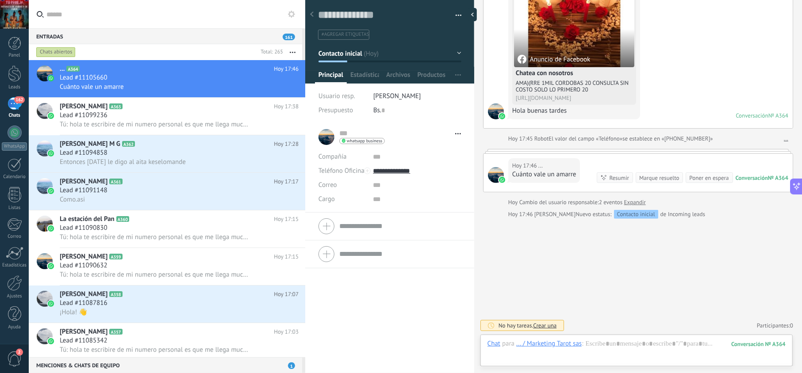
click at [594, 349] on div at bounding box center [636, 353] width 298 height 27
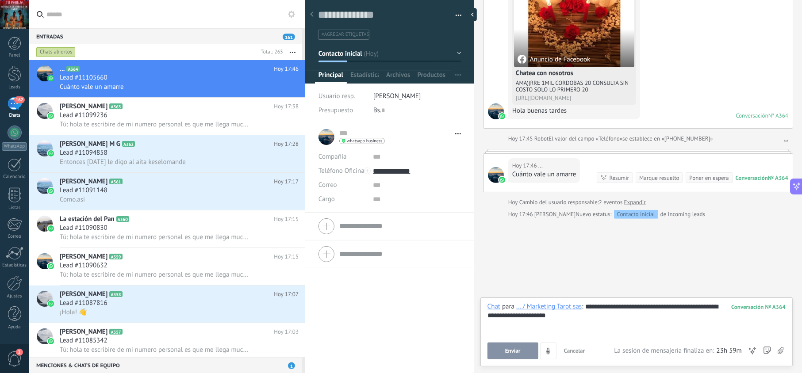
click at [517, 348] on span "Enviar" at bounding box center [512, 351] width 15 height 6
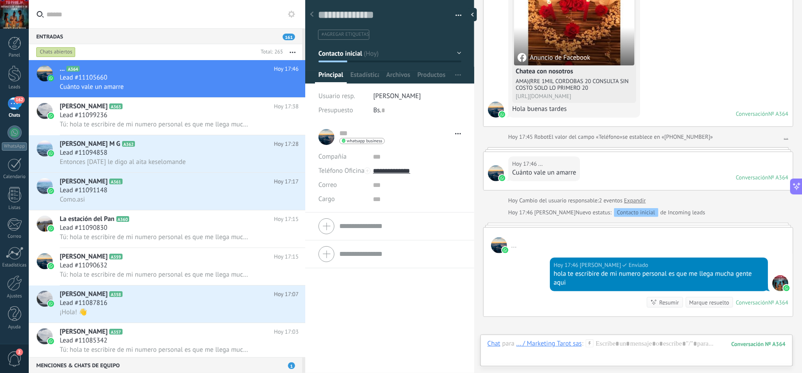
scroll to position [117, 0]
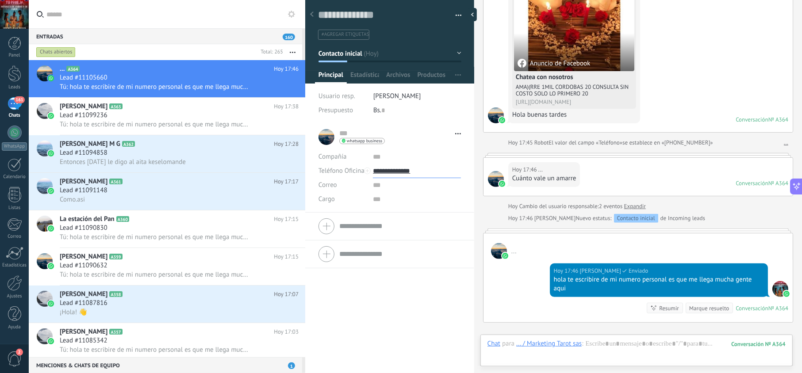
click at [401, 169] on input "**********" at bounding box center [417, 171] width 88 height 14
type input "**********"
click at [402, 213] on div "Copiar" at bounding box center [416, 216] width 87 height 15
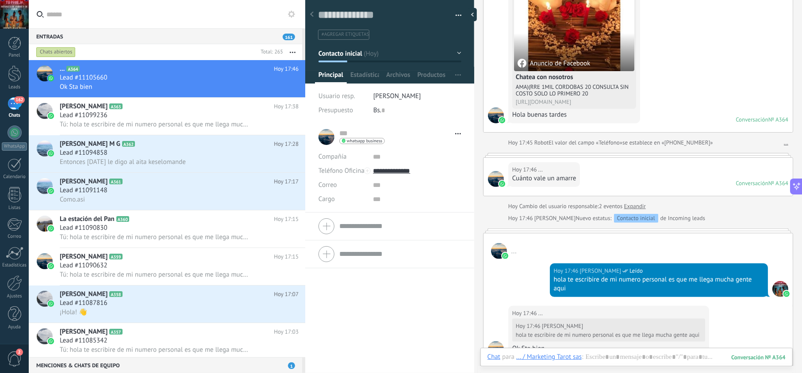
scroll to position [181, 0]
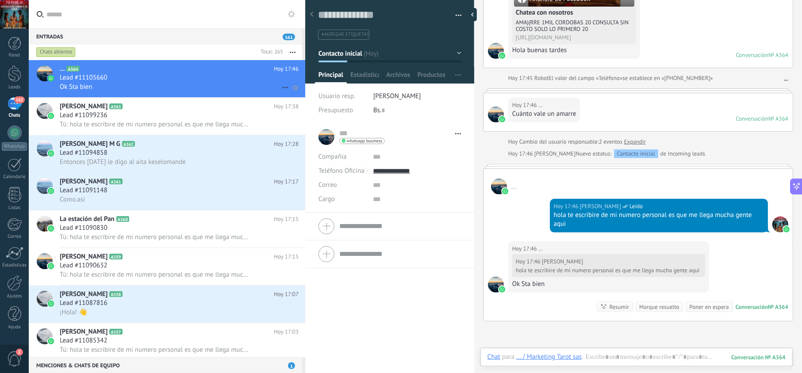
click at [209, 73] on div "Lead #11105660" at bounding box center [179, 77] width 239 height 9
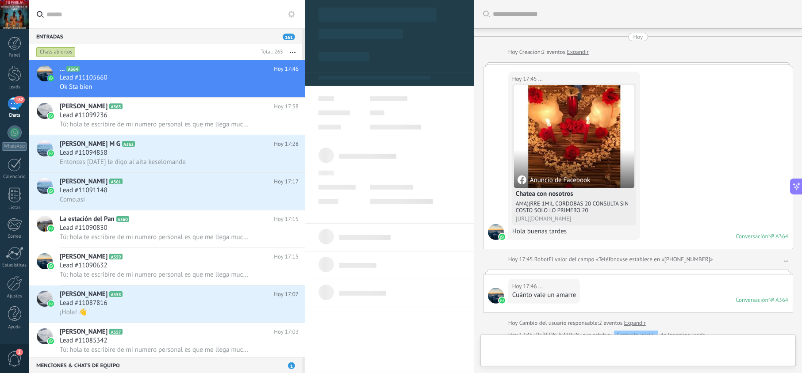
scroll to position [13, 0]
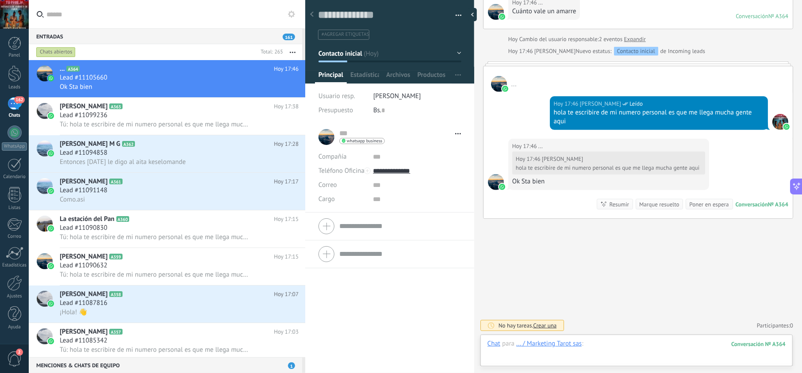
click at [608, 346] on div at bounding box center [636, 353] width 298 height 27
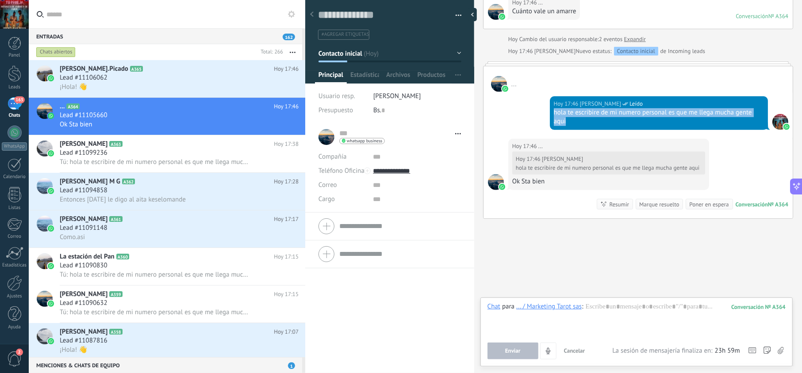
drag, startPoint x: 579, startPoint y: 125, endPoint x: 552, endPoint y: 114, distance: 28.3
click at [554, 114] on div "hola te escribire de mi numero personal es que me llega mucha gente aqui" at bounding box center [659, 117] width 210 height 18
copy div "hola te escribire de mi numero personal es que me llega mucha gente aqui"
click at [161, 77] on div "Lead #11106062" at bounding box center [179, 77] width 239 height 9
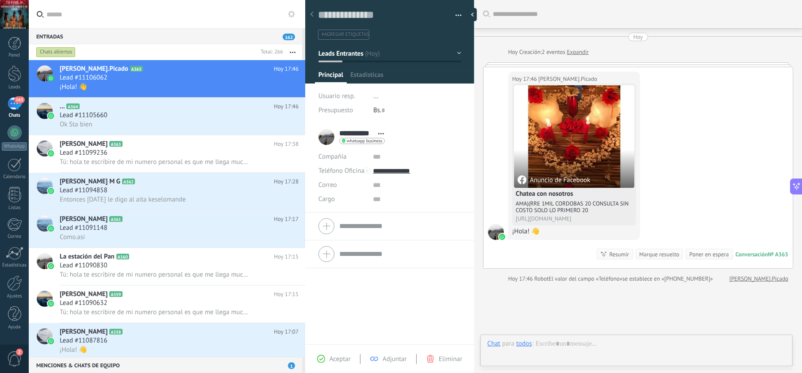
scroll to position [13, 0]
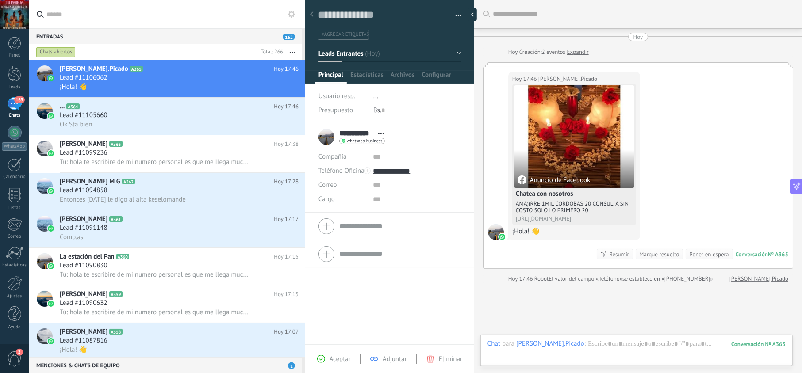
click at [333, 363] on span "Aceptar" at bounding box center [340, 359] width 21 height 8
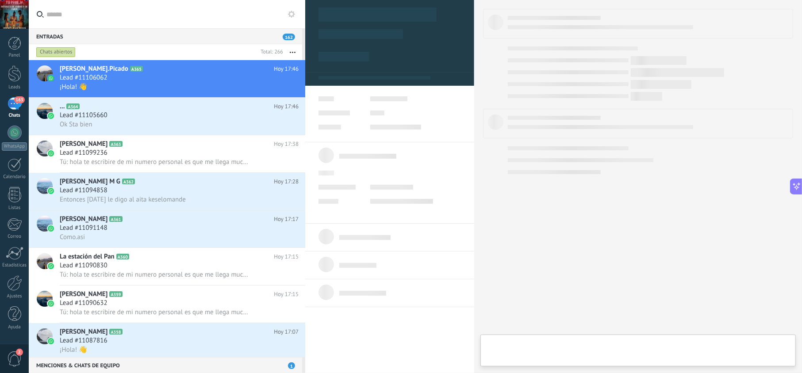
type textarea "**********"
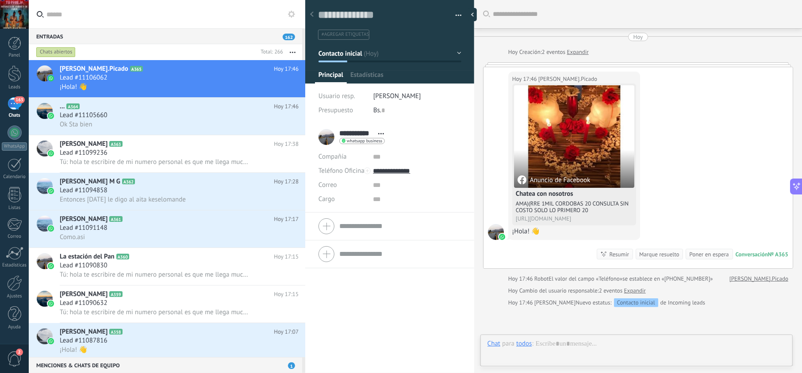
scroll to position [13, 0]
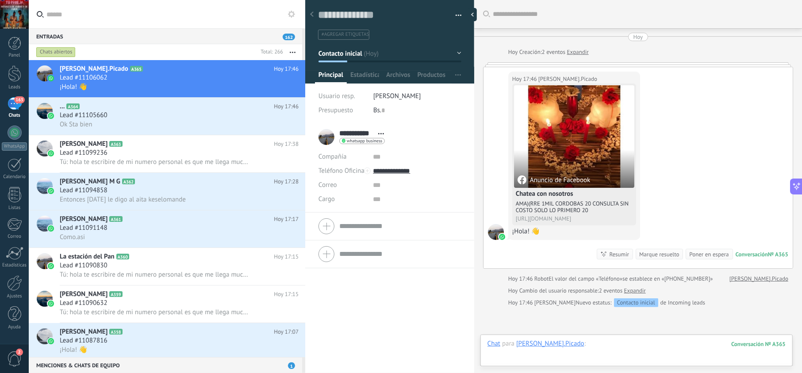
click at [596, 345] on div at bounding box center [636, 353] width 298 height 27
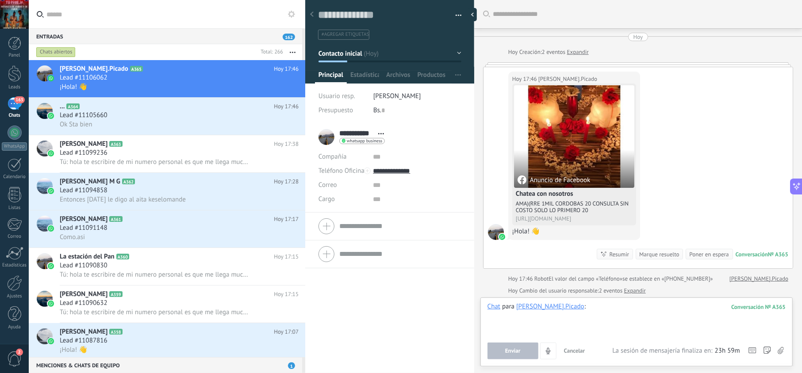
paste div
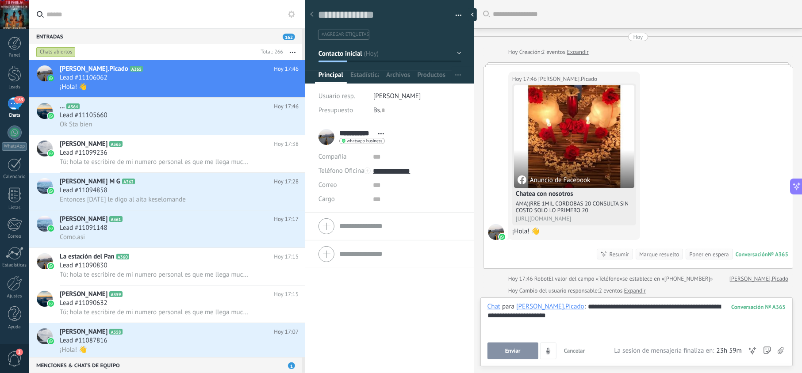
click at [508, 348] on span "Enviar" at bounding box center [512, 351] width 15 height 6
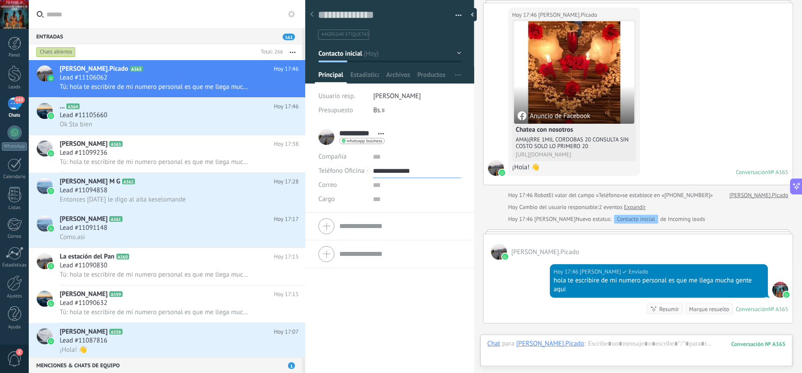
click at [384, 167] on input "**********" at bounding box center [417, 171] width 88 height 14
type input "**********"
click at [395, 220] on div "Copiar" at bounding box center [416, 216] width 87 height 15
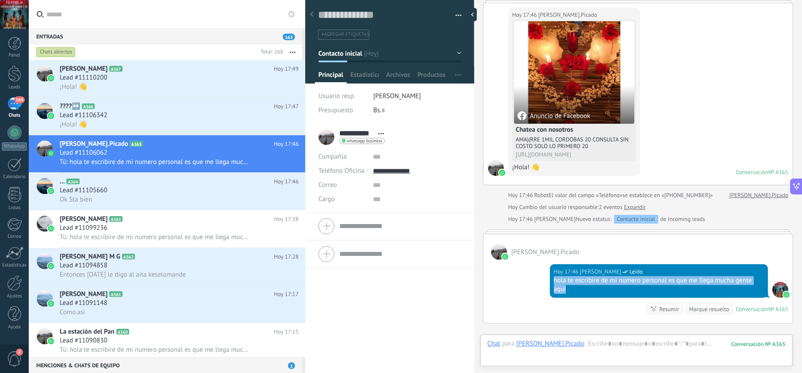
drag, startPoint x: 578, startPoint y: 292, endPoint x: 548, endPoint y: 283, distance: 30.6
click at [550, 283] on div "[DATE] 17:46 [PERSON_NAME] Leído hola te escribire de mi numero personal es que…" at bounding box center [659, 281] width 218 height 34
click at [171, 116] on div "Lead #11106342" at bounding box center [179, 115] width 239 height 9
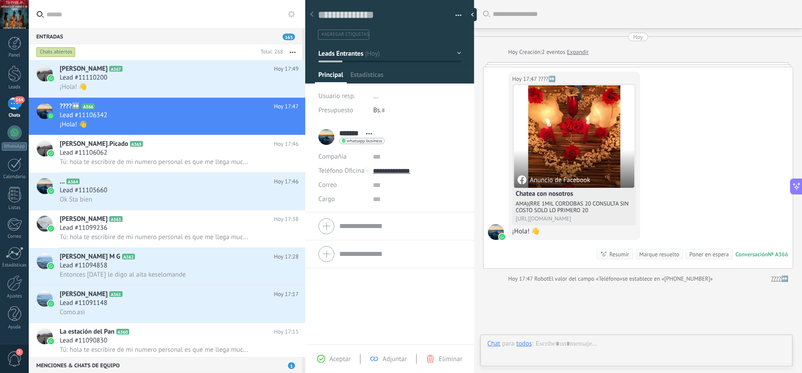
scroll to position [13, 0]
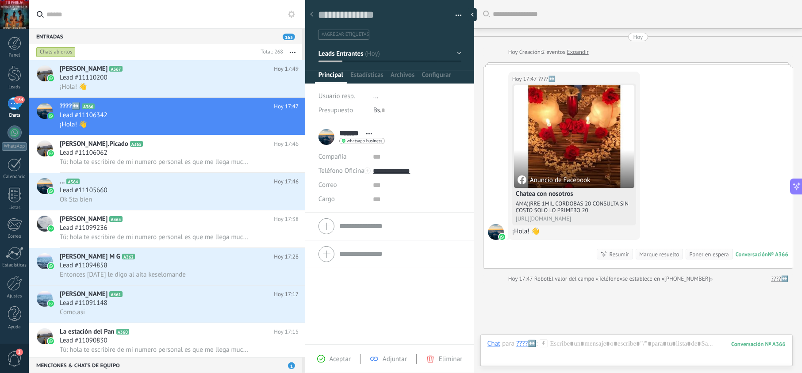
drag, startPoint x: 331, startPoint y: 358, endPoint x: 339, endPoint y: 357, distance: 7.6
click at [331, 358] on span "Aceptar" at bounding box center [340, 359] width 21 height 8
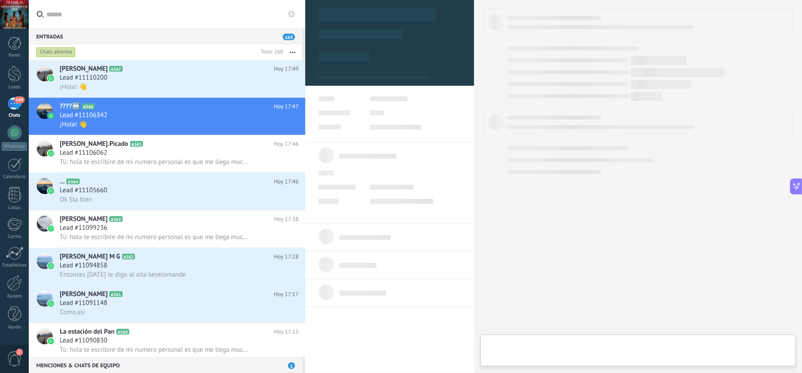
type textarea "**********"
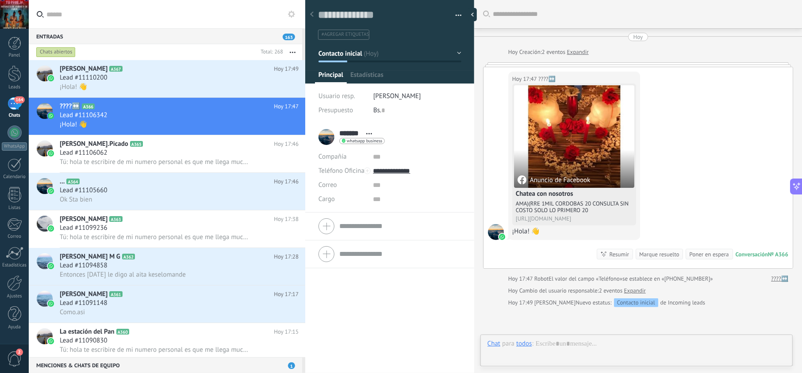
scroll to position [13, 0]
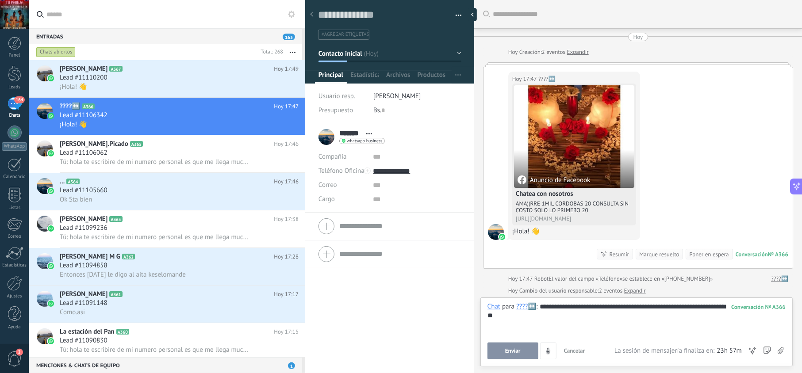
click at [505, 349] on span "Enviar" at bounding box center [512, 351] width 15 height 6
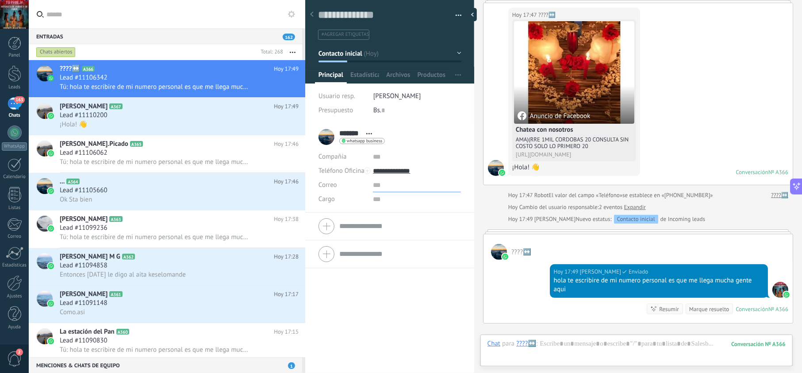
click at [391, 180] on input "text" at bounding box center [417, 185] width 88 height 14
click at [393, 172] on input "**********" at bounding box center [417, 171] width 88 height 14
type input "**********"
click at [393, 215] on div "Copiar" at bounding box center [416, 216] width 87 height 15
drag, startPoint x: 581, startPoint y: 292, endPoint x: 552, endPoint y: 284, distance: 29.7
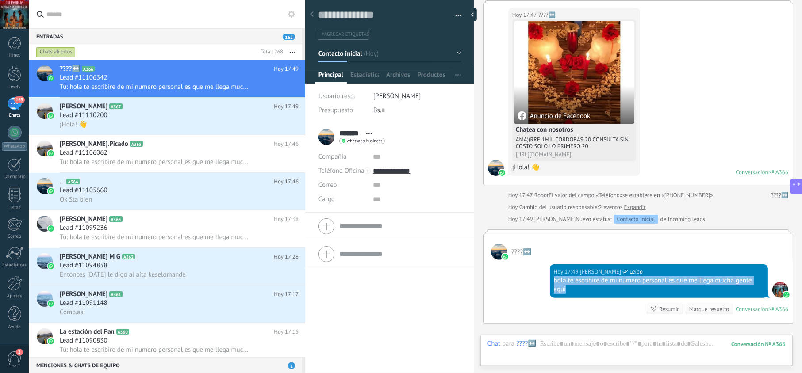
click at [554, 284] on div "hola te escribire de mi numero personal es que me llega mucha gente aqui" at bounding box center [659, 285] width 210 height 18
click at [172, 120] on div "¡Hola! 👋" at bounding box center [179, 124] width 239 height 9
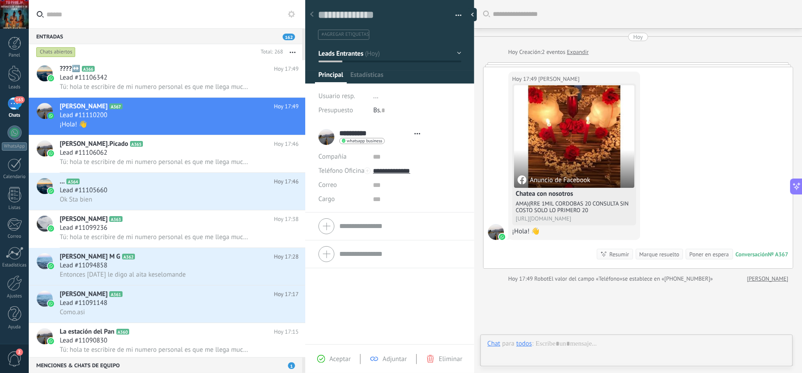
scroll to position [13, 0]
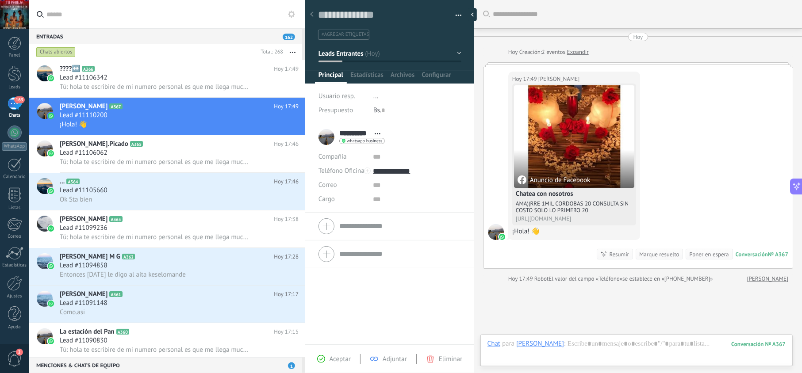
click at [340, 352] on div "Aceptar Adjuntar Eliminar" at bounding box center [389, 359] width 169 height 29
click at [340, 359] on span "Aceptar" at bounding box center [340, 359] width 21 height 8
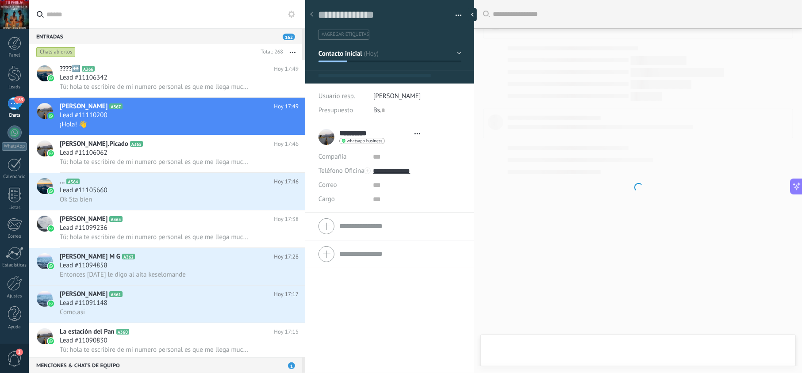
type textarea "**********"
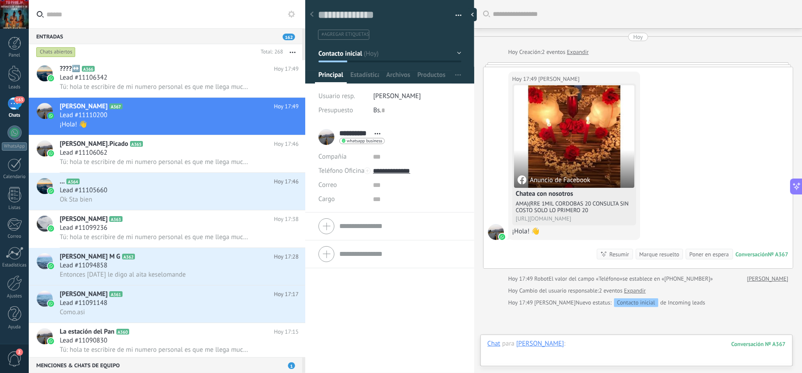
click at [608, 342] on div at bounding box center [636, 353] width 298 height 27
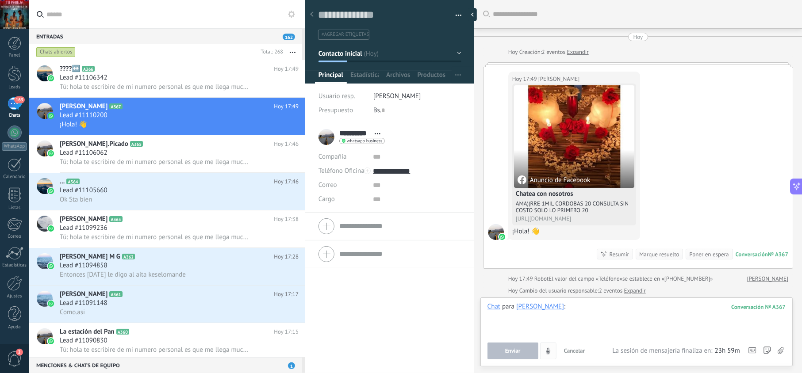
paste div
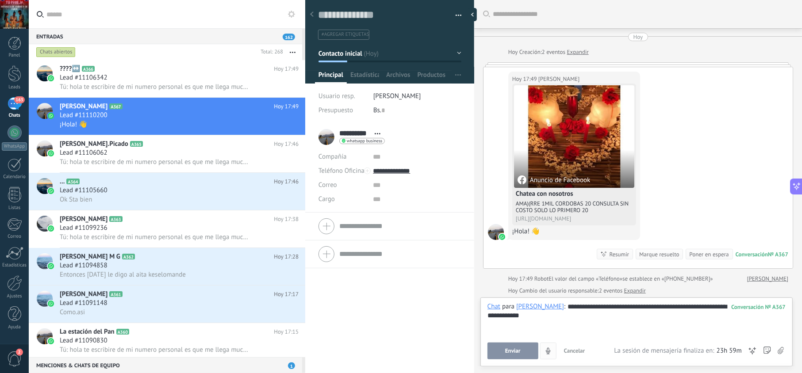
click at [525, 355] on button "Enviar" at bounding box center [512, 351] width 51 height 17
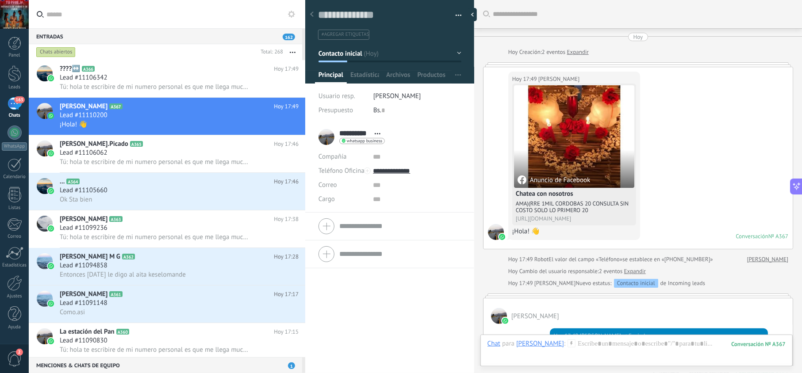
scroll to position [64, 0]
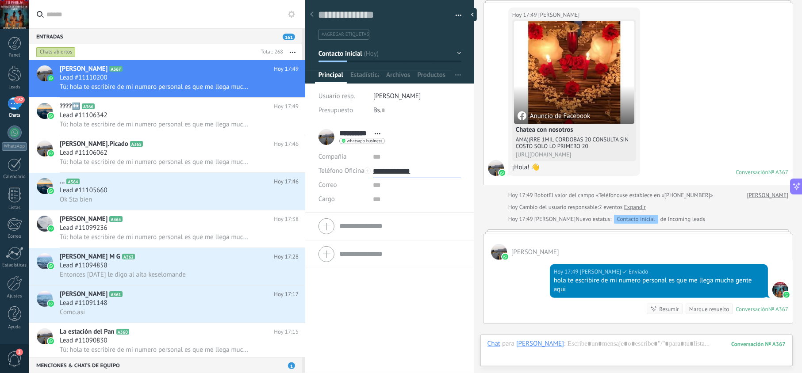
click at [401, 177] on input "**********" at bounding box center [417, 171] width 88 height 14
type input "**********"
click at [402, 212] on div "Copiar" at bounding box center [416, 216] width 87 height 15
click at [179, 84] on span "Tú: hola te escribire de mi numero personal es que me llega mucha gente aqui" at bounding box center [155, 87] width 190 height 8
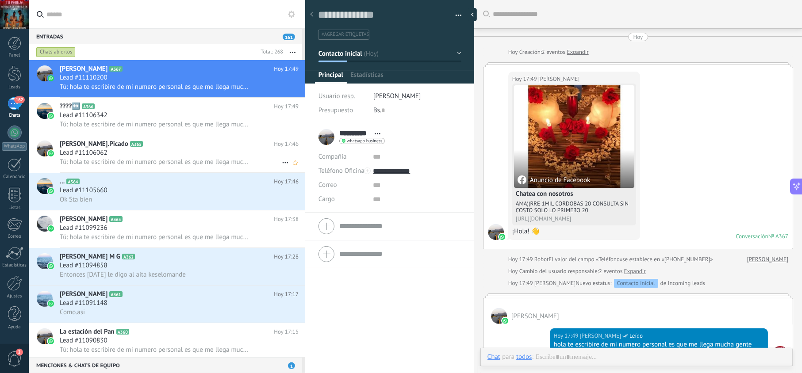
scroll to position [155, 0]
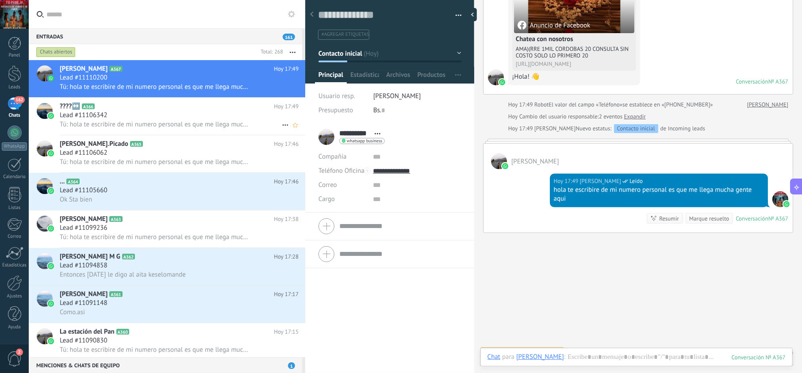
click at [168, 102] on h2 "????‍↔️ A366" at bounding box center [167, 106] width 214 height 9
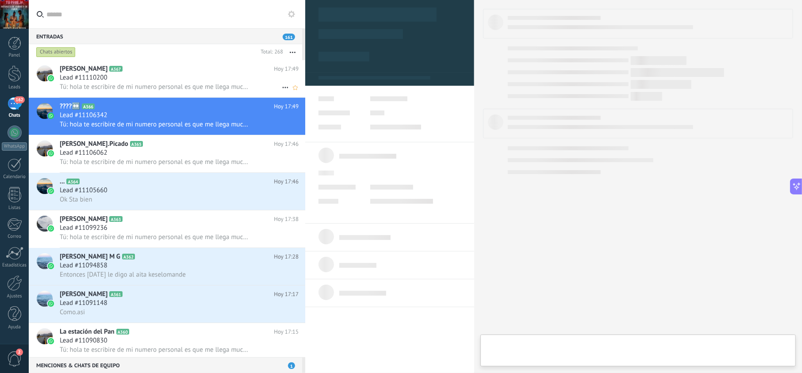
click at [181, 86] on span "Tú: hola te escribire de mi numero personal es que me llega mucha gente aqui" at bounding box center [155, 87] width 190 height 8
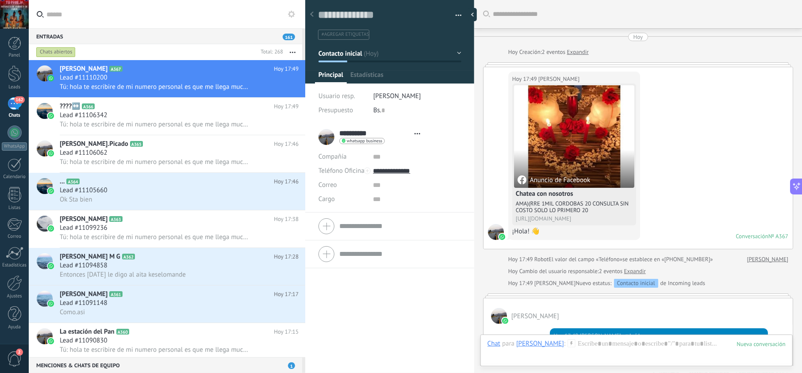
type textarea "**********"
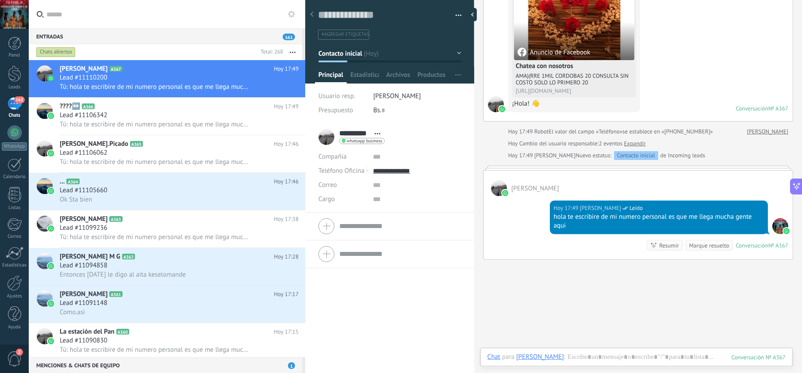
scroll to position [171, 0]
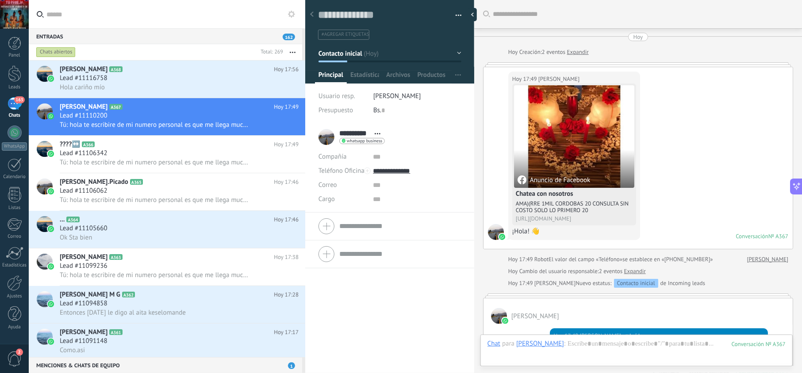
scroll to position [13, 0]
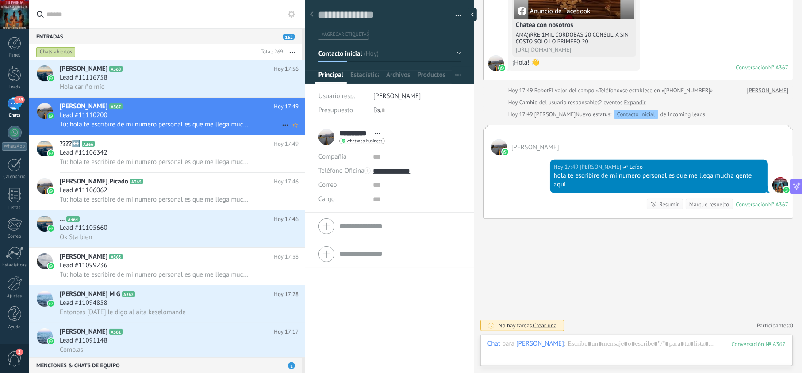
click at [176, 109] on h2 "Yoel Rivas A367" at bounding box center [167, 106] width 214 height 9
drag, startPoint x: 579, startPoint y: 180, endPoint x: 540, endPoint y: 174, distance: 39.7
click at [540, 174] on div "Hoy 17:49 jesus hernandez Leído hola te escribire de mi numero personal es que …" at bounding box center [637, 186] width 309 height 63
copy div "hola te escribire de mi numero personal es que me llega mucha gente aqui"
click at [183, 81] on div "Lead #11116758" at bounding box center [179, 77] width 239 height 9
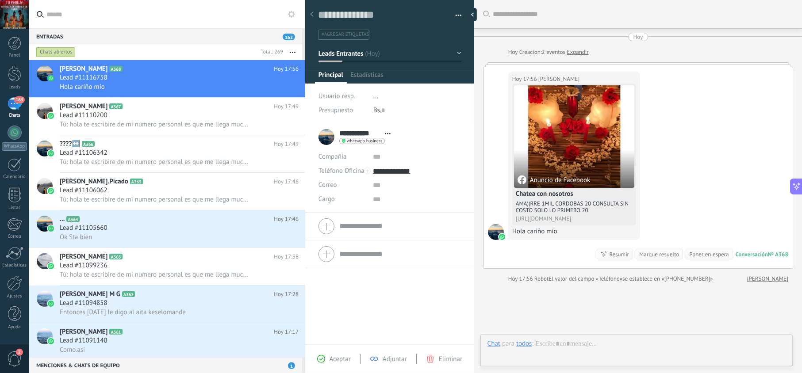
scroll to position [13, 0]
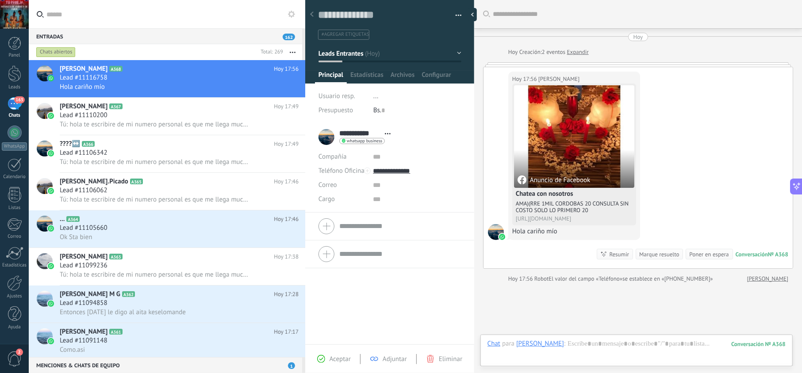
click at [341, 356] on span "Aceptar" at bounding box center [340, 359] width 21 height 8
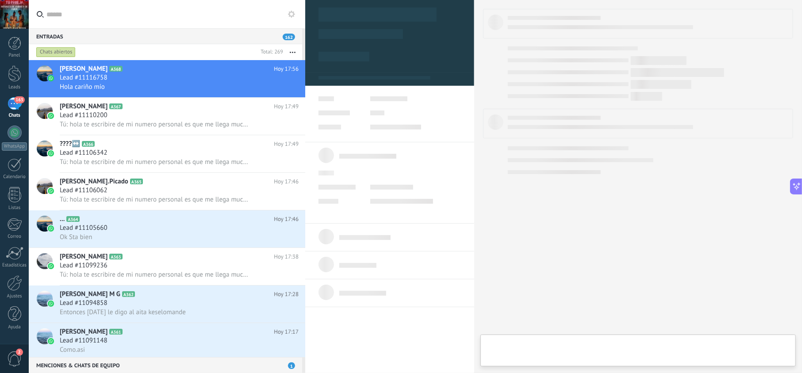
type textarea "**********"
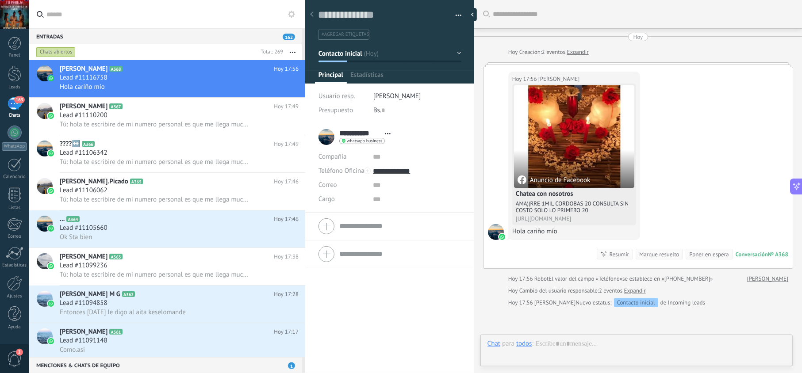
scroll to position [13, 0]
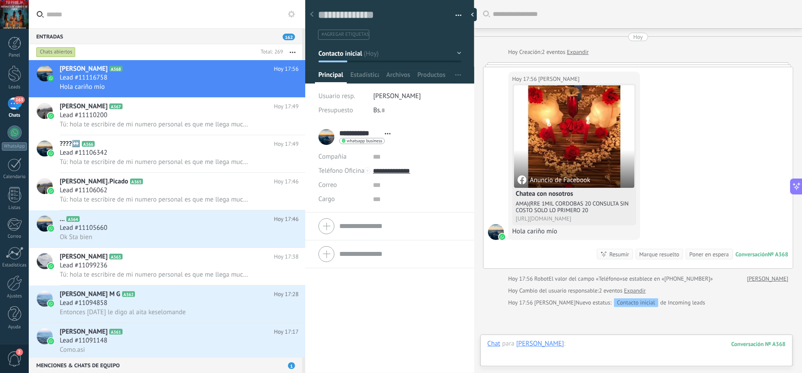
click at [609, 344] on div at bounding box center [636, 353] width 298 height 27
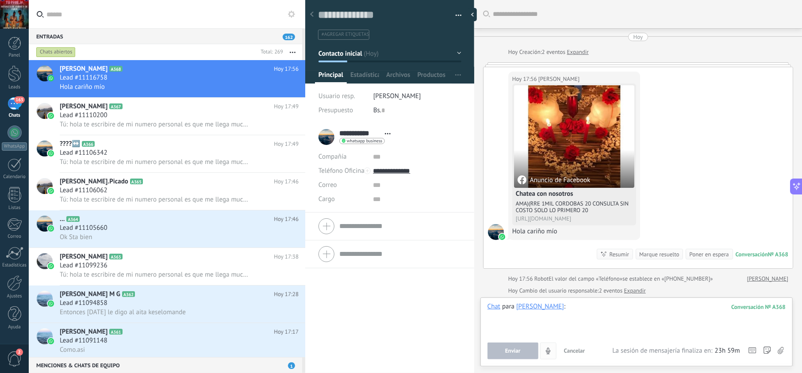
paste div
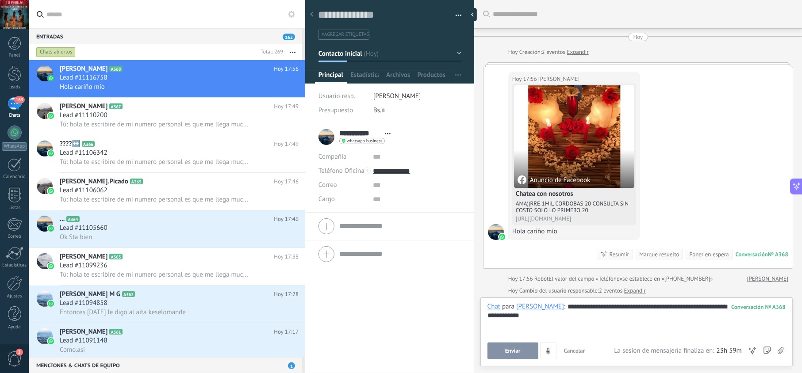
click at [513, 353] on span "Enviar" at bounding box center [512, 351] width 15 height 6
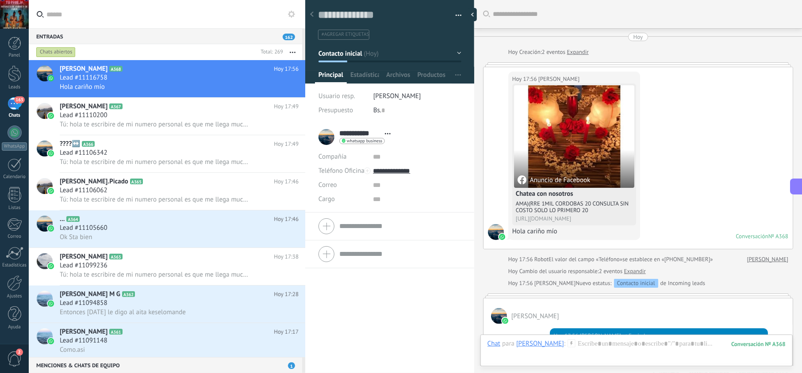
scroll to position [64, 0]
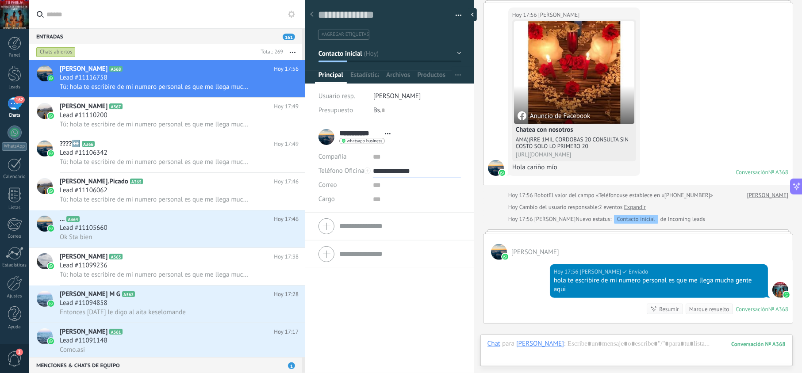
click at [387, 166] on input "**********" at bounding box center [417, 171] width 88 height 14
type input "**********"
click at [398, 215] on div "Copiar" at bounding box center [416, 216] width 87 height 15
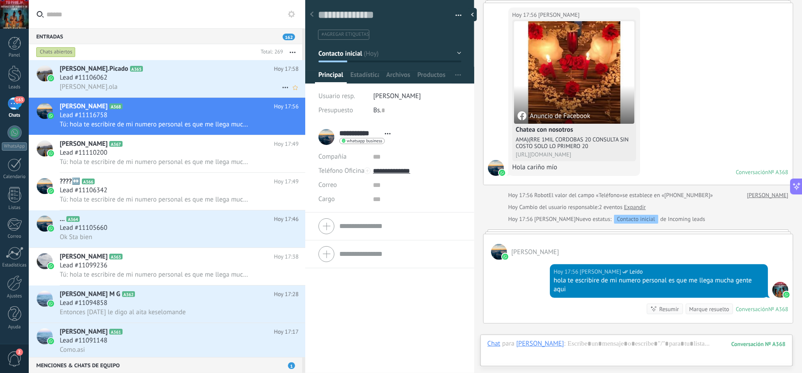
click at [158, 87] on div "Ola.ola" at bounding box center [179, 86] width 239 height 9
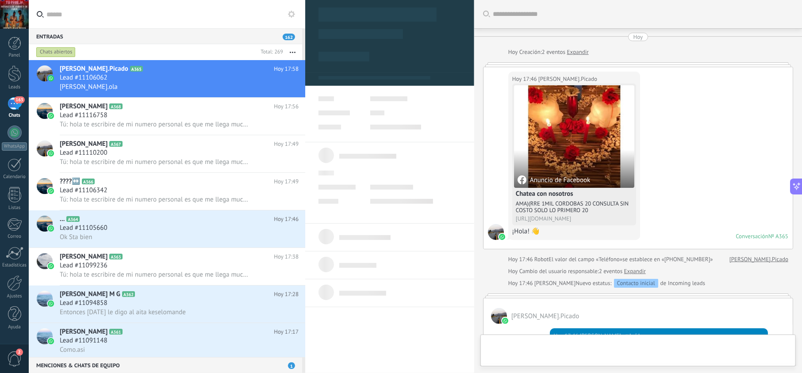
scroll to position [188, 0]
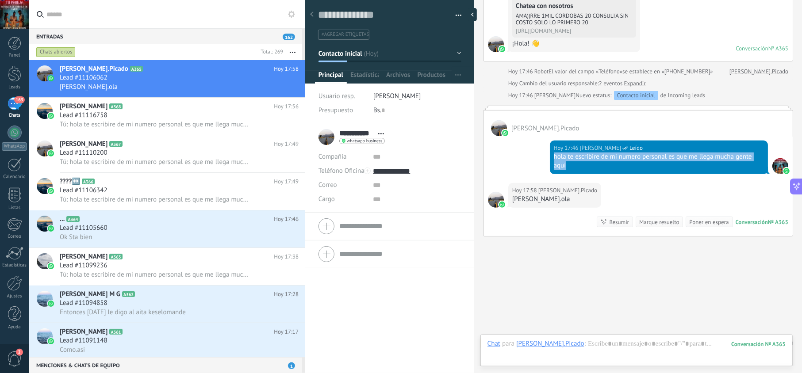
drag, startPoint x: 571, startPoint y: 170, endPoint x: 553, endPoint y: 160, distance: 21.4
click at [554, 160] on div "hola te escribire de mi numero personal es que me llega mucha gente aqui" at bounding box center [659, 162] width 210 height 18
copy div "hola te escribire de mi numero personal es que me llega mucha gente aqui"
click at [228, 78] on div "Lead #11106062" at bounding box center [179, 77] width 239 height 9
click at [199, 124] on span "Tú: hola te escribire de mi numero personal es que me llega mucha gente aqui" at bounding box center [155, 124] width 190 height 8
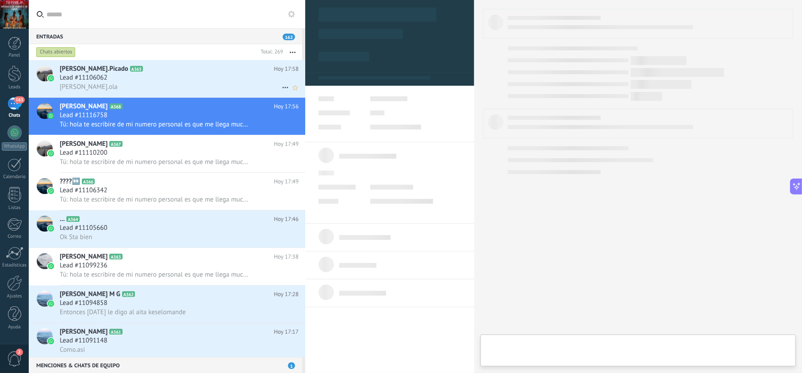
click at [195, 88] on div "Ola.ola" at bounding box center [179, 86] width 239 height 9
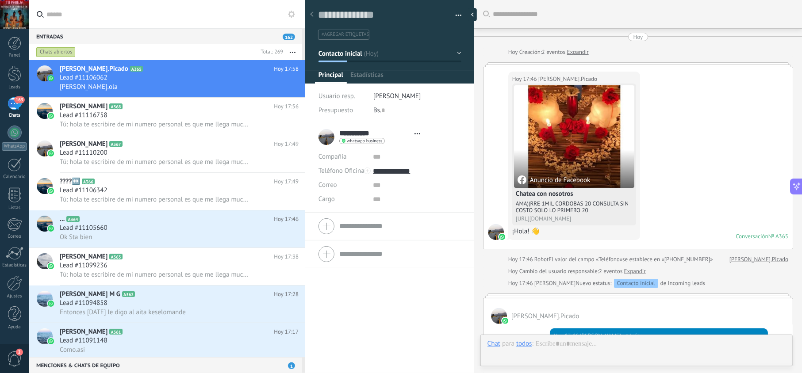
scroll to position [188, 0]
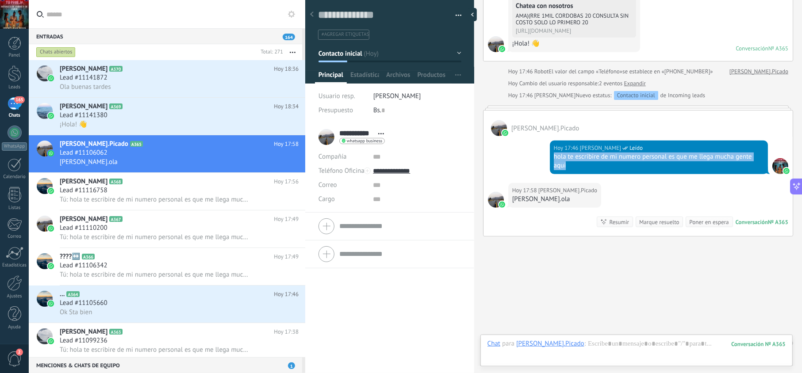
drag, startPoint x: 583, startPoint y: 163, endPoint x: 551, endPoint y: 157, distance: 32.8
click at [551, 157] on div "[DATE] 17:46 [PERSON_NAME] Leído hola te escribire de mi numero personal es que…" at bounding box center [659, 158] width 218 height 34
copy div "hola te escribire de mi numero personal es que me llega mucha gente aqui"
click at [216, 101] on div "Engels A369 Hoy 18:34 Lead #11141380 ¡Hola! 👋" at bounding box center [182, 116] width 245 height 37
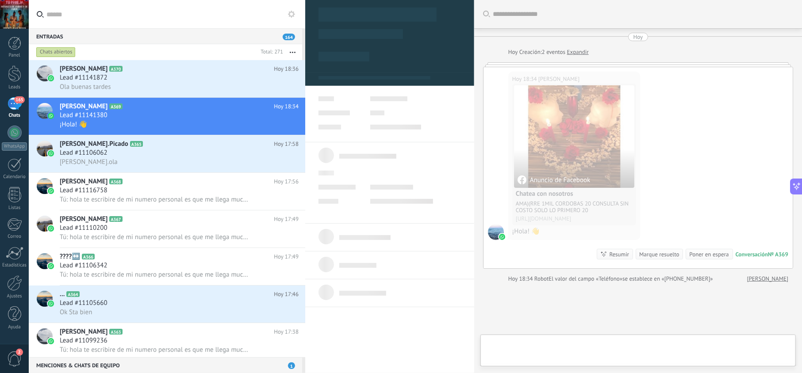
scroll to position [13, 0]
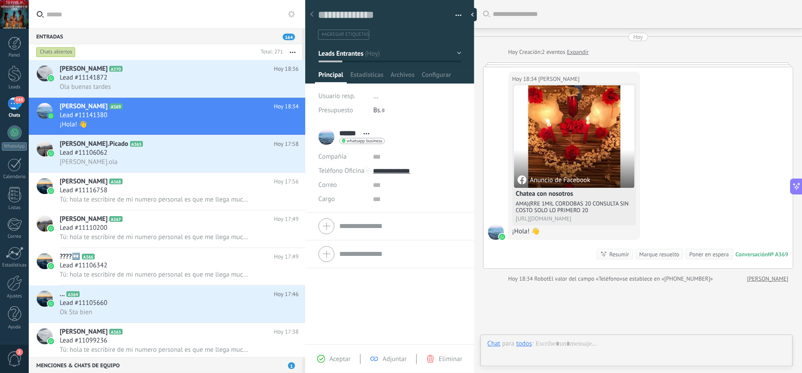
click at [347, 357] on span "Aceptar" at bounding box center [340, 359] width 21 height 8
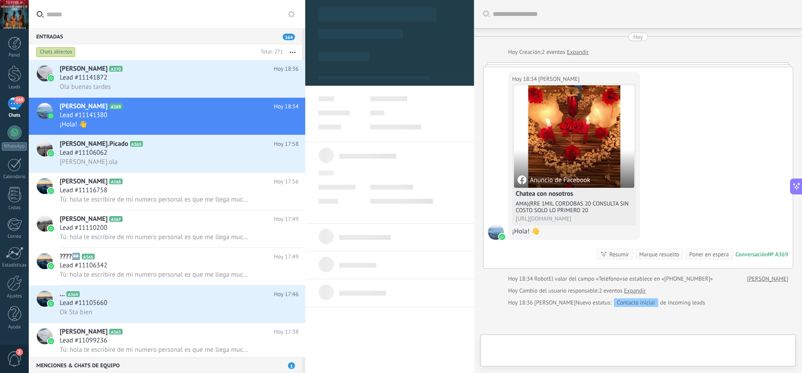
type textarea "**********"
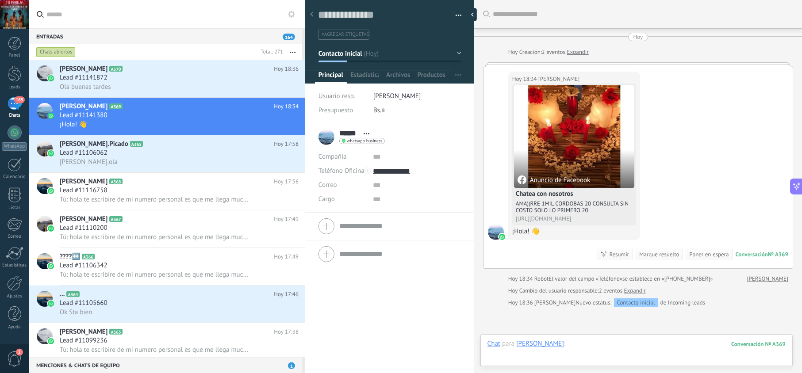
click at [590, 343] on div at bounding box center [636, 353] width 298 height 27
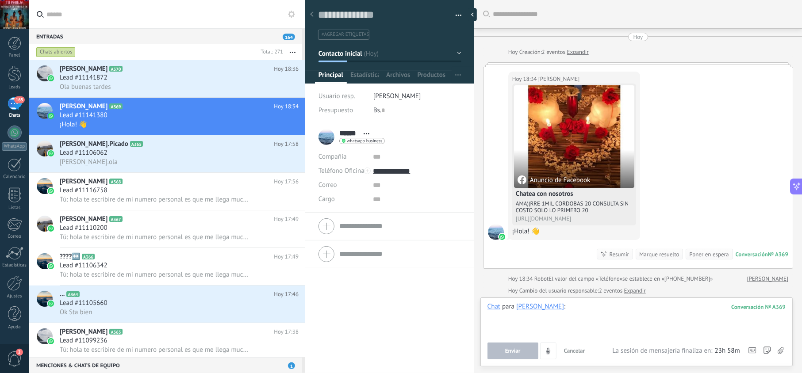
paste div
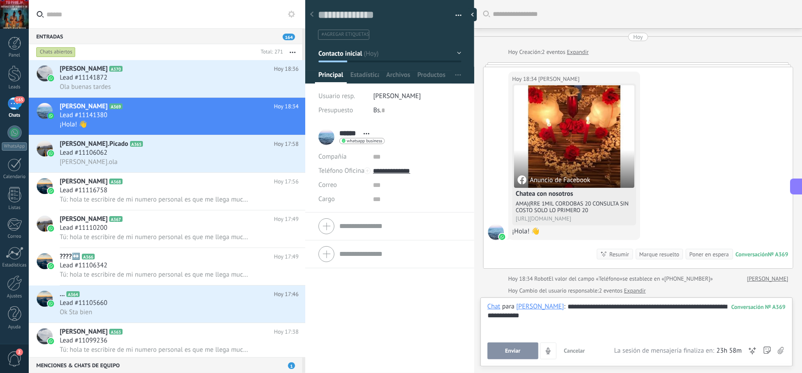
drag, startPoint x: 525, startPoint y: 353, endPoint x: 528, endPoint y: 337, distance: 16.2
click at [524, 353] on button "Enviar" at bounding box center [512, 351] width 51 height 17
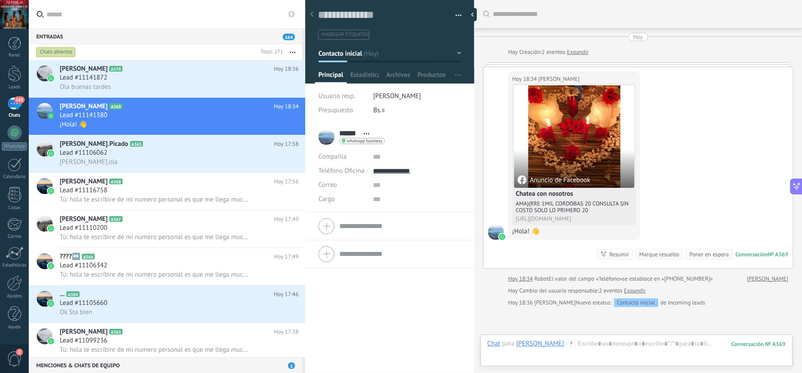
scroll to position [64, 0]
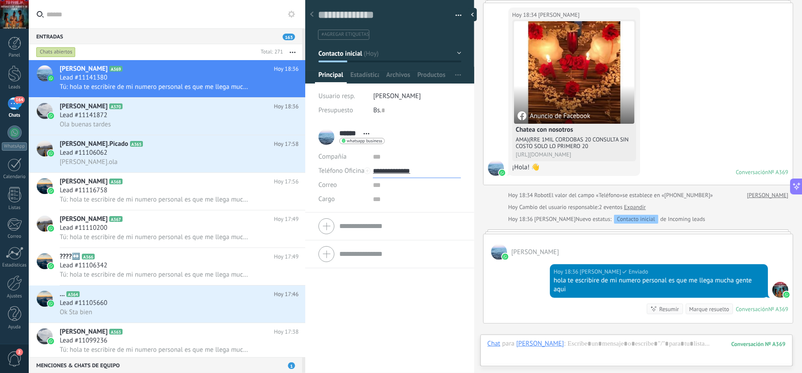
click at [398, 167] on input "**********" at bounding box center [417, 171] width 88 height 14
type input "**********"
click at [397, 218] on div "Copiar" at bounding box center [416, 216] width 87 height 15
drag, startPoint x: 581, startPoint y: 291, endPoint x: 548, endPoint y: 285, distance: 32.8
click at [550, 285] on div "Hoy 18:36 jesus hernandez Entregado hola te escribire de mi numero personal es …" at bounding box center [659, 281] width 218 height 34
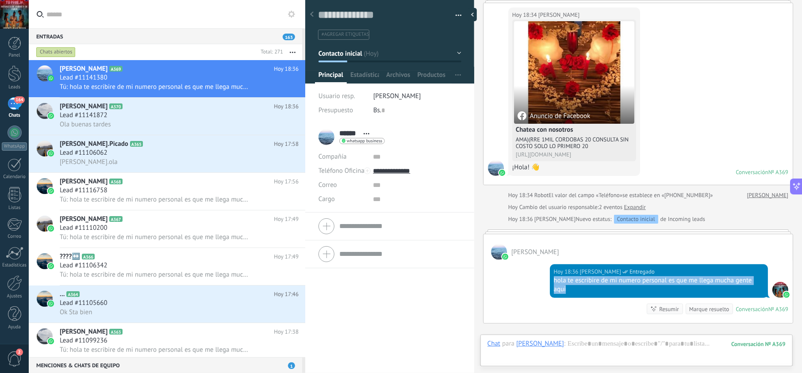
copy div "hola te escribire de mi numero personal es que me llega mucha gente aqui"
click at [174, 113] on div "Lead #11141872" at bounding box center [179, 115] width 239 height 9
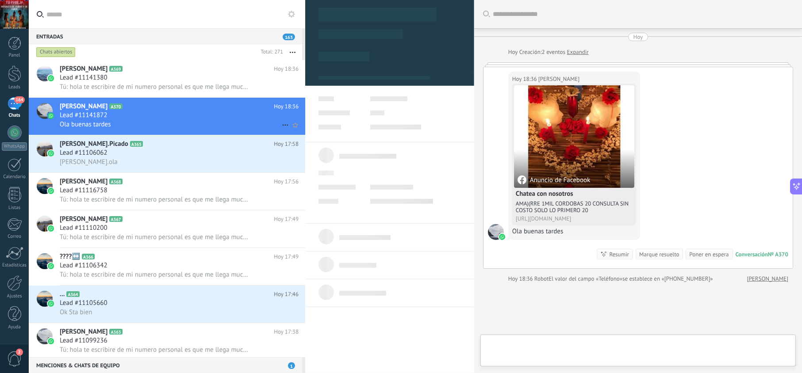
scroll to position [13, 0]
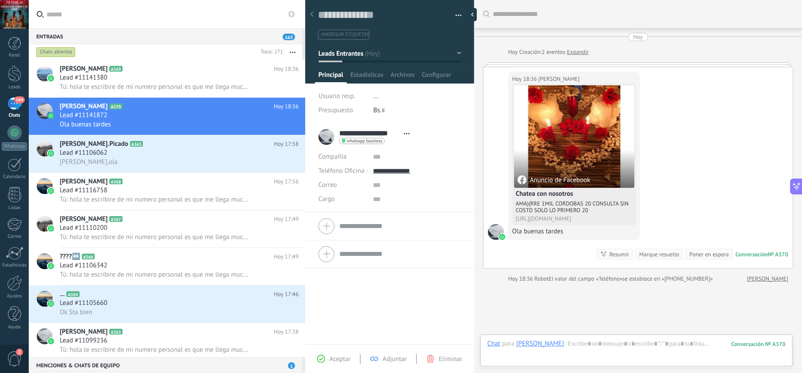
click at [338, 360] on span "Aceptar" at bounding box center [340, 359] width 21 height 8
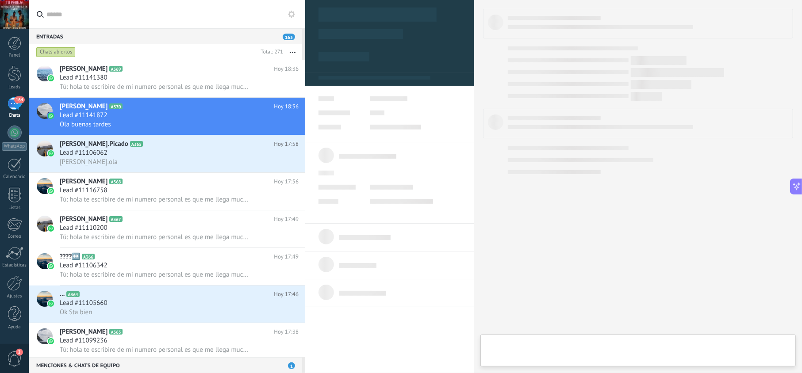
type textarea "**********"
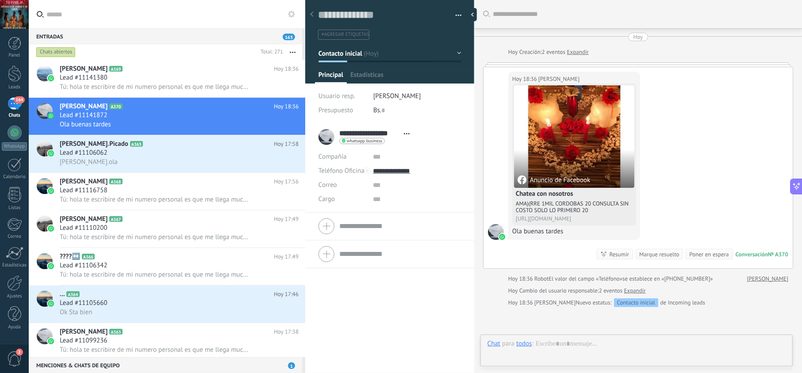
scroll to position [13, 0]
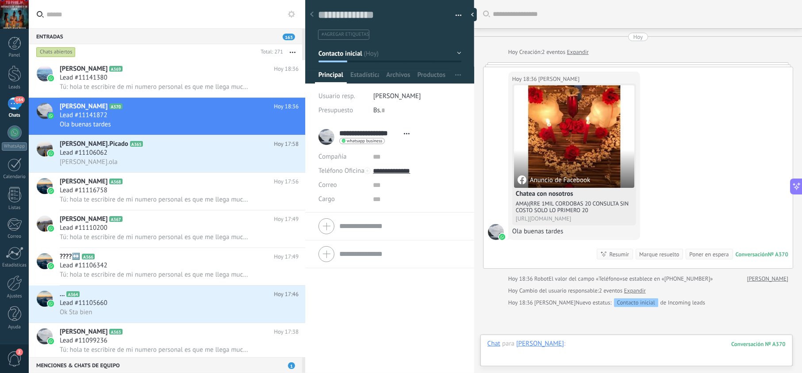
click at [577, 344] on div at bounding box center [636, 353] width 298 height 27
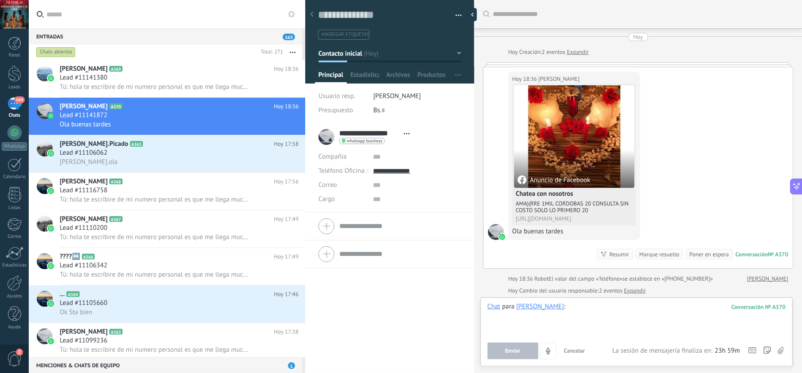
paste div
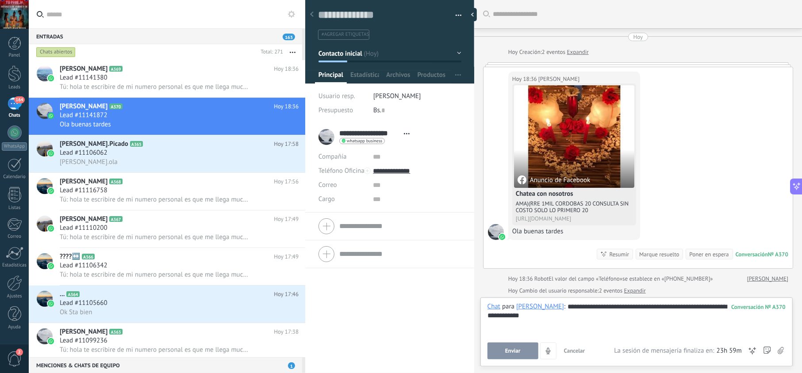
click at [521, 352] on button "Enviar" at bounding box center [512, 351] width 51 height 17
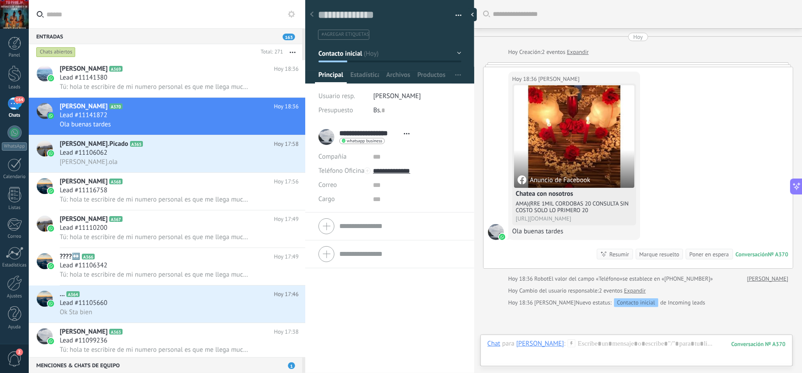
scroll to position [64, 0]
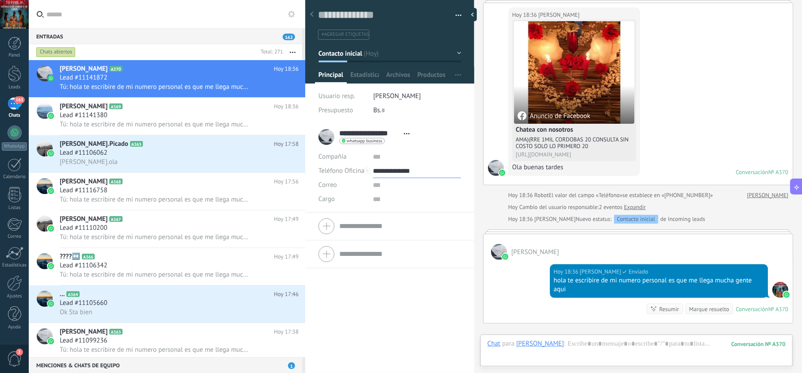
click at [406, 172] on input "**********" at bounding box center [417, 171] width 88 height 14
type input "**********"
click at [397, 217] on div "Copiar" at bounding box center [416, 216] width 87 height 15
click at [173, 156] on div "Lead #11106062" at bounding box center [179, 153] width 239 height 9
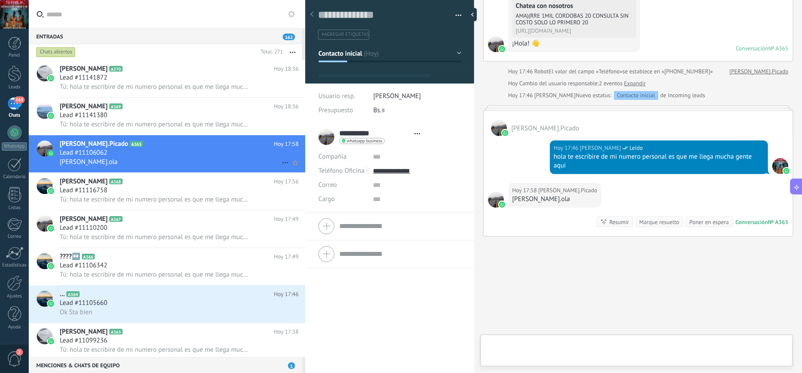
scroll to position [13, 0]
click at [164, 84] on span "Tú: hola te escribire de mi numero personal es que me llega mucha gente aqui" at bounding box center [155, 87] width 190 height 8
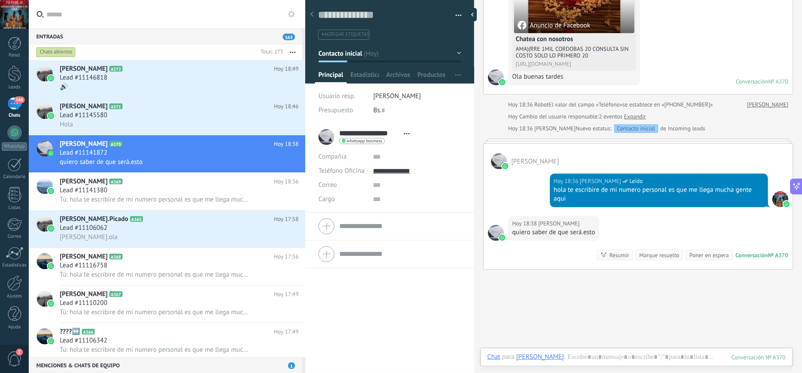
scroll to position [194, 0]
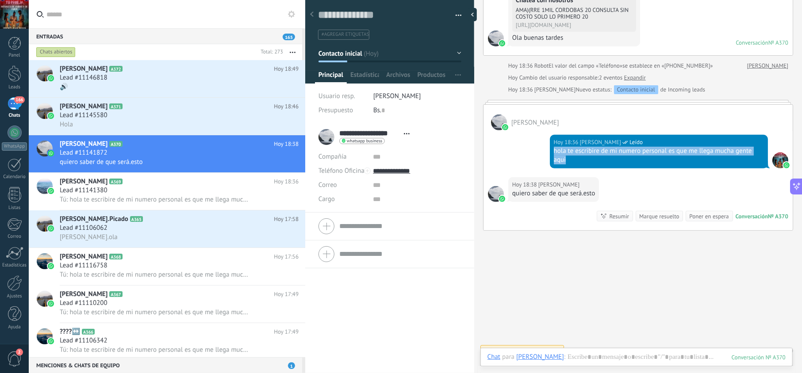
drag, startPoint x: 556, startPoint y: 158, endPoint x: 544, endPoint y: 151, distance: 13.9
click at [544, 151] on div "Hoy 18:36 jesus hernandez Leído hola te escribire de mi numero personal es que …" at bounding box center [637, 153] width 309 height 47
copy div "hola te escribire de mi numero personal es que me llega mucha gente aqui"
click at [176, 119] on div "Lead #11145580" at bounding box center [179, 115] width 239 height 9
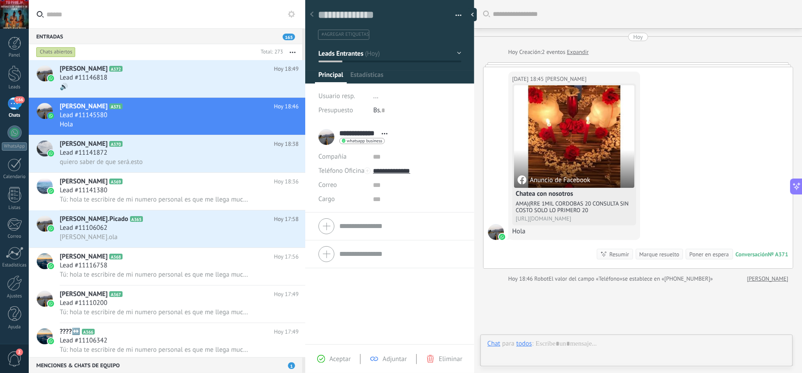
scroll to position [13, 0]
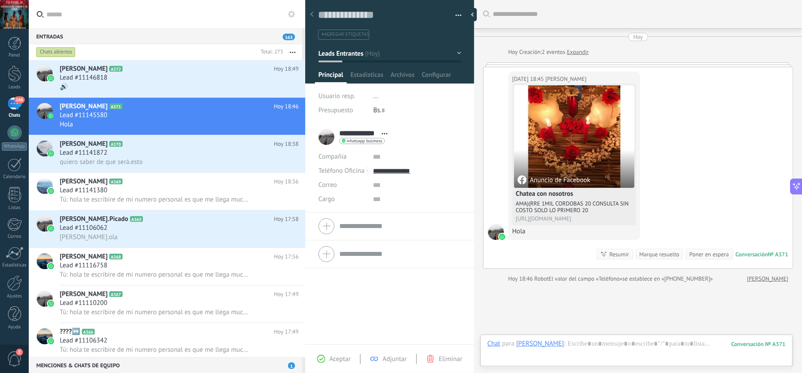
click at [344, 358] on span "Aceptar" at bounding box center [340, 359] width 21 height 8
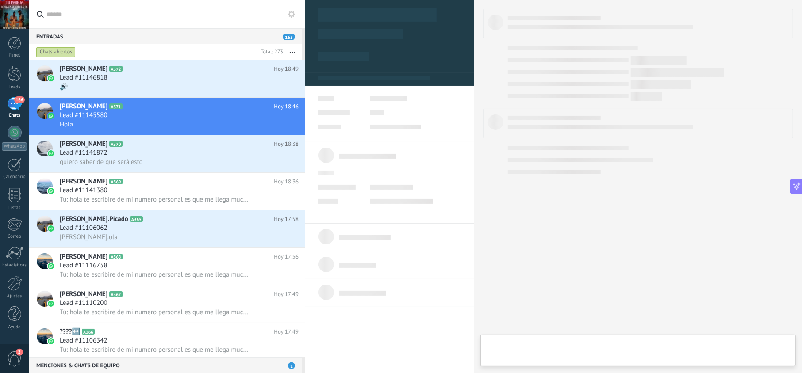
type textarea "**********"
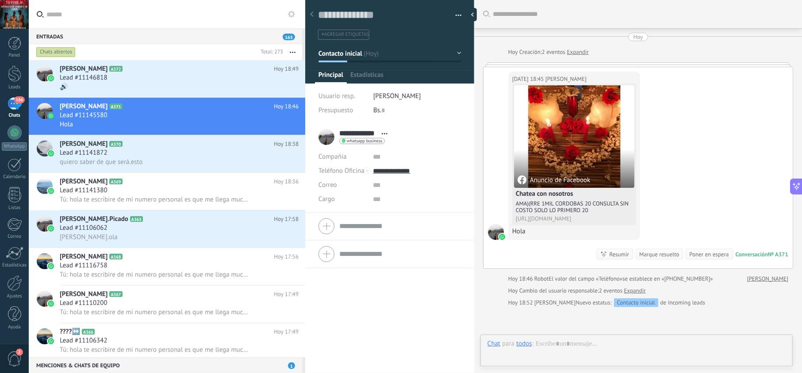
scroll to position [13, 0]
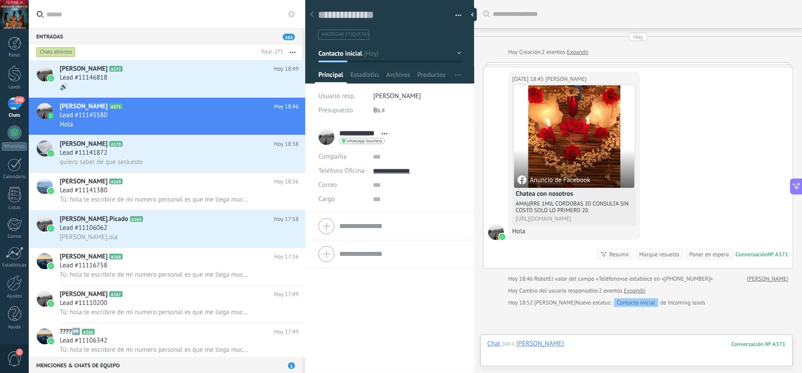
click at [579, 340] on div at bounding box center [636, 353] width 298 height 27
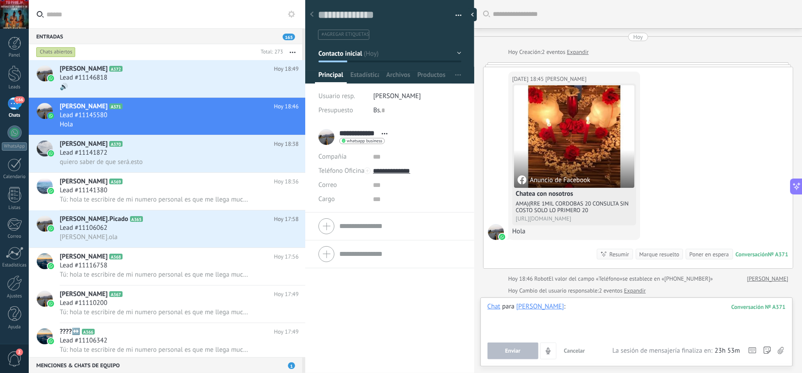
paste div
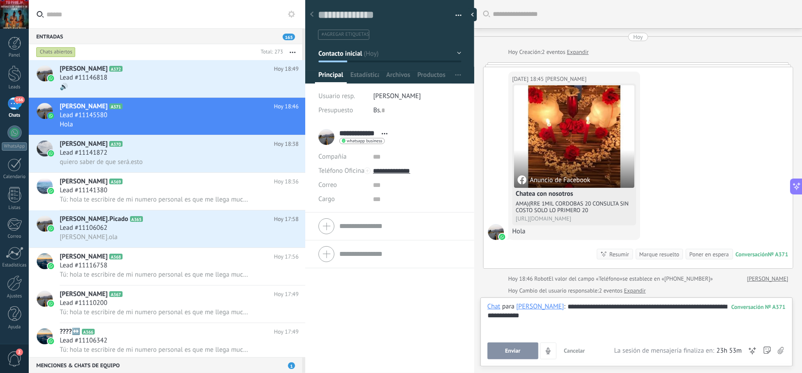
click at [529, 349] on button "Enviar" at bounding box center [512, 351] width 51 height 17
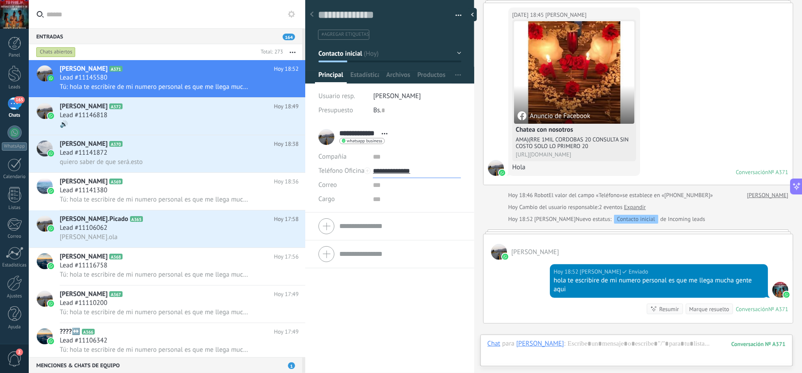
click at [409, 169] on input "**********" at bounding box center [417, 171] width 88 height 14
type input "**********"
click at [409, 216] on div "Copiar" at bounding box center [416, 216] width 87 height 15
drag, startPoint x: 576, startPoint y: 292, endPoint x: 548, endPoint y: 284, distance: 28.8
click at [550, 284] on div "Hoy 18:52 jesus hernandez Entregado hola te escribire de mi numero personal es …" at bounding box center [659, 281] width 218 height 34
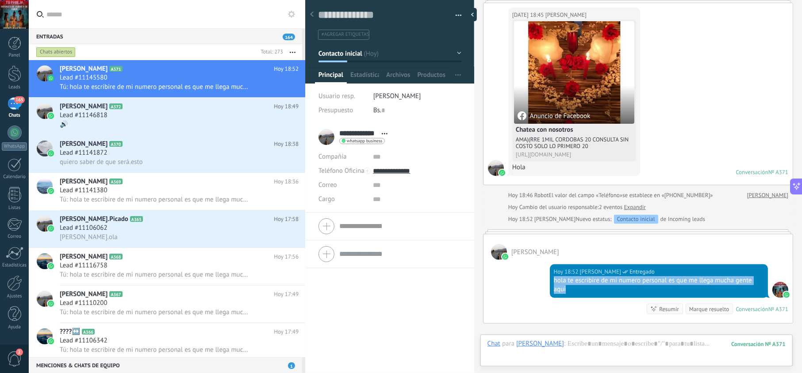
copy div "hola te escribire de mi numero personal es que me llega mucha gente aqui"
click at [191, 123] on div "🔊" at bounding box center [179, 124] width 239 height 9
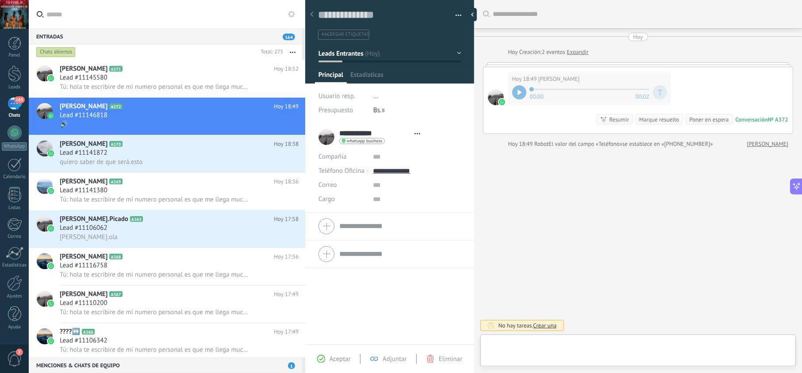
type textarea "**********"
click at [571, 345] on div at bounding box center [636, 353] width 298 height 27
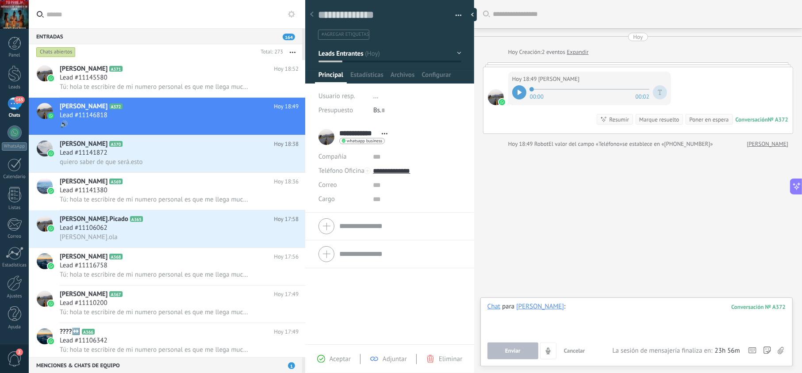
paste div
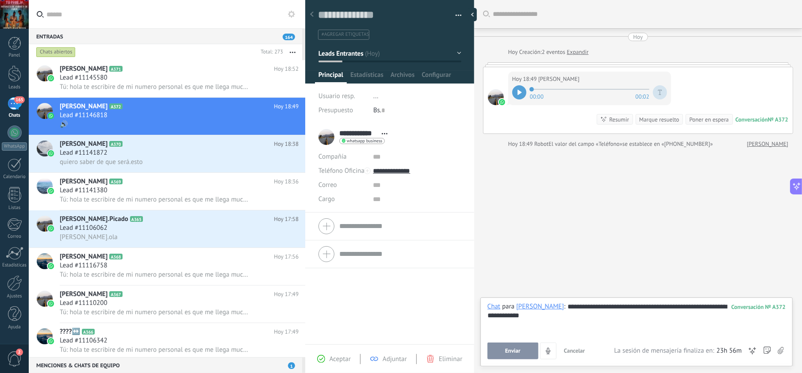
click at [526, 344] on button "Enviar" at bounding box center [512, 351] width 51 height 17
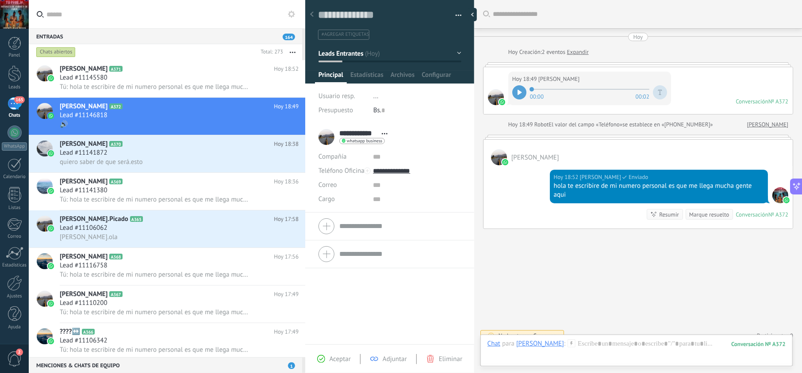
scroll to position [11, 0]
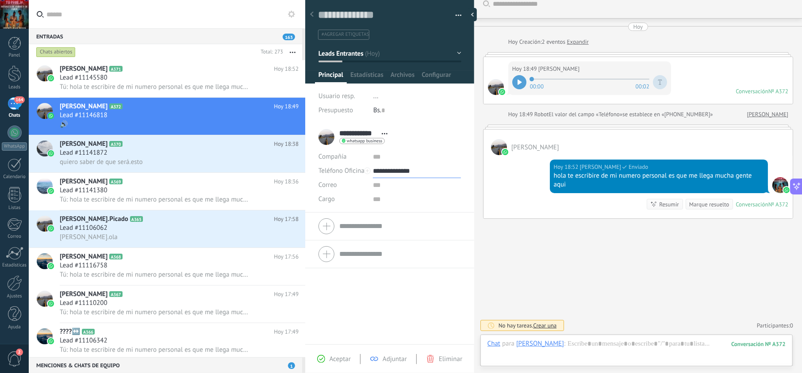
click at [403, 169] on input "**********" at bounding box center [417, 171] width 88 height 14
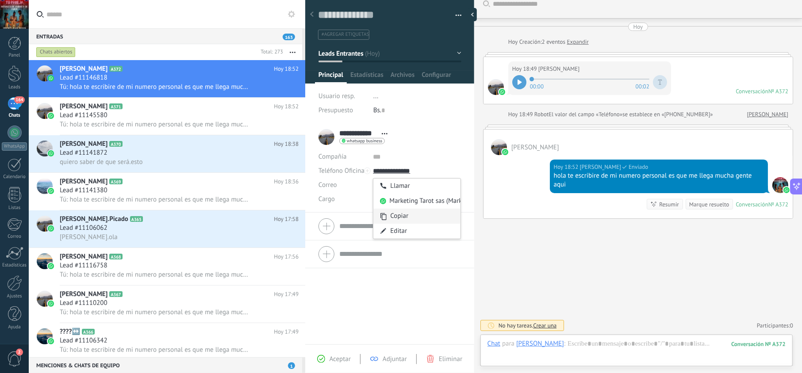
type input "**********"
click at [402, 215] on div "Copiar" at bounding box center [416, 216] width 87 height 15
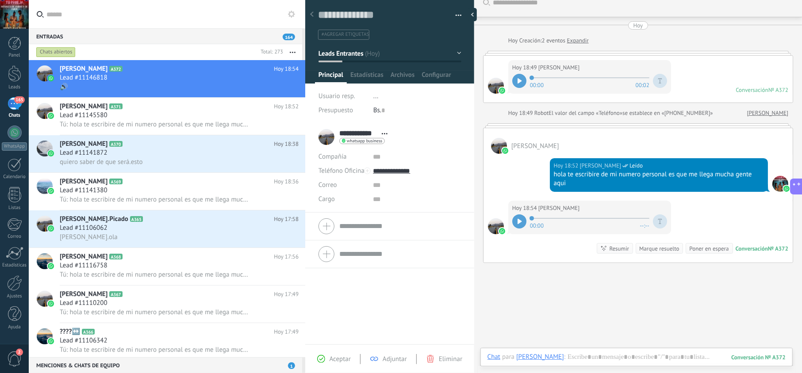
scroll to position [57, 0]
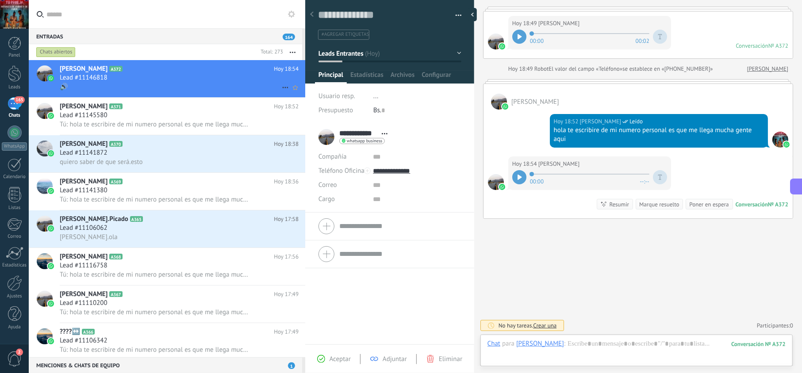
click at [160, 88] on div "🔊" at bounding box center [179, 86] width 239 height 9
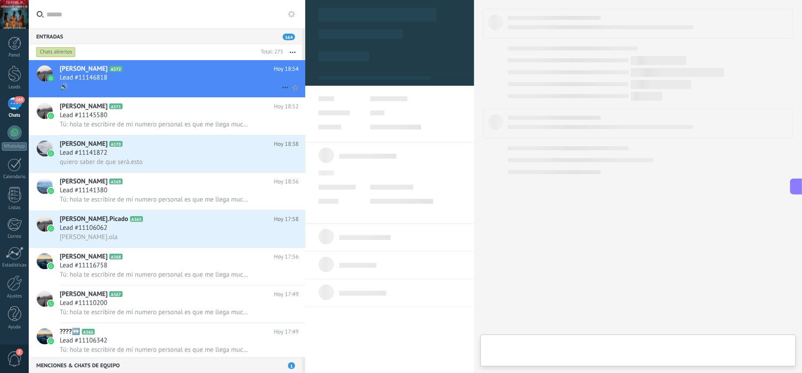
type textarea "**********"
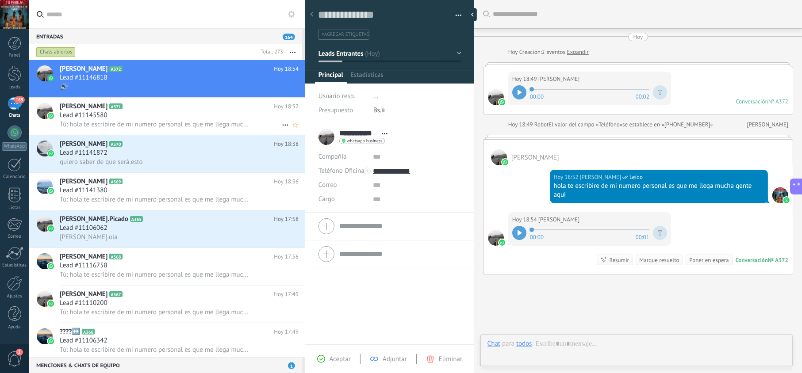
scroll to position [57, 0]
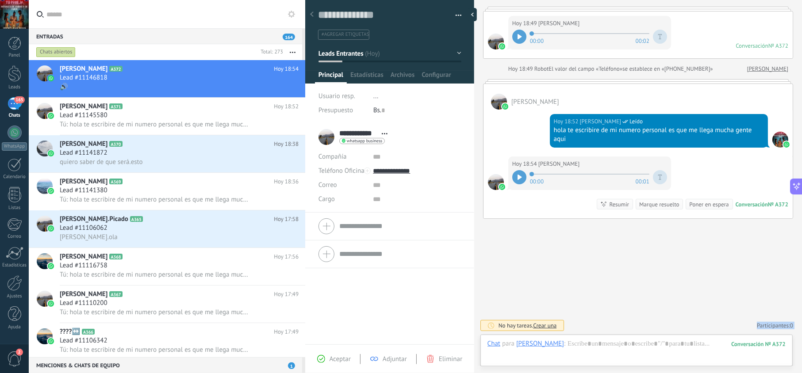
drag, startPoint x: 526, startPoint y: 172, endPoint x: 526, endPoint y: 275, distance: 103.1
click at [520, 180] on div at bounding box center [519, 177] width 14 height 14
